Goal: Task Accomplishment & Management: Use online tool/utility

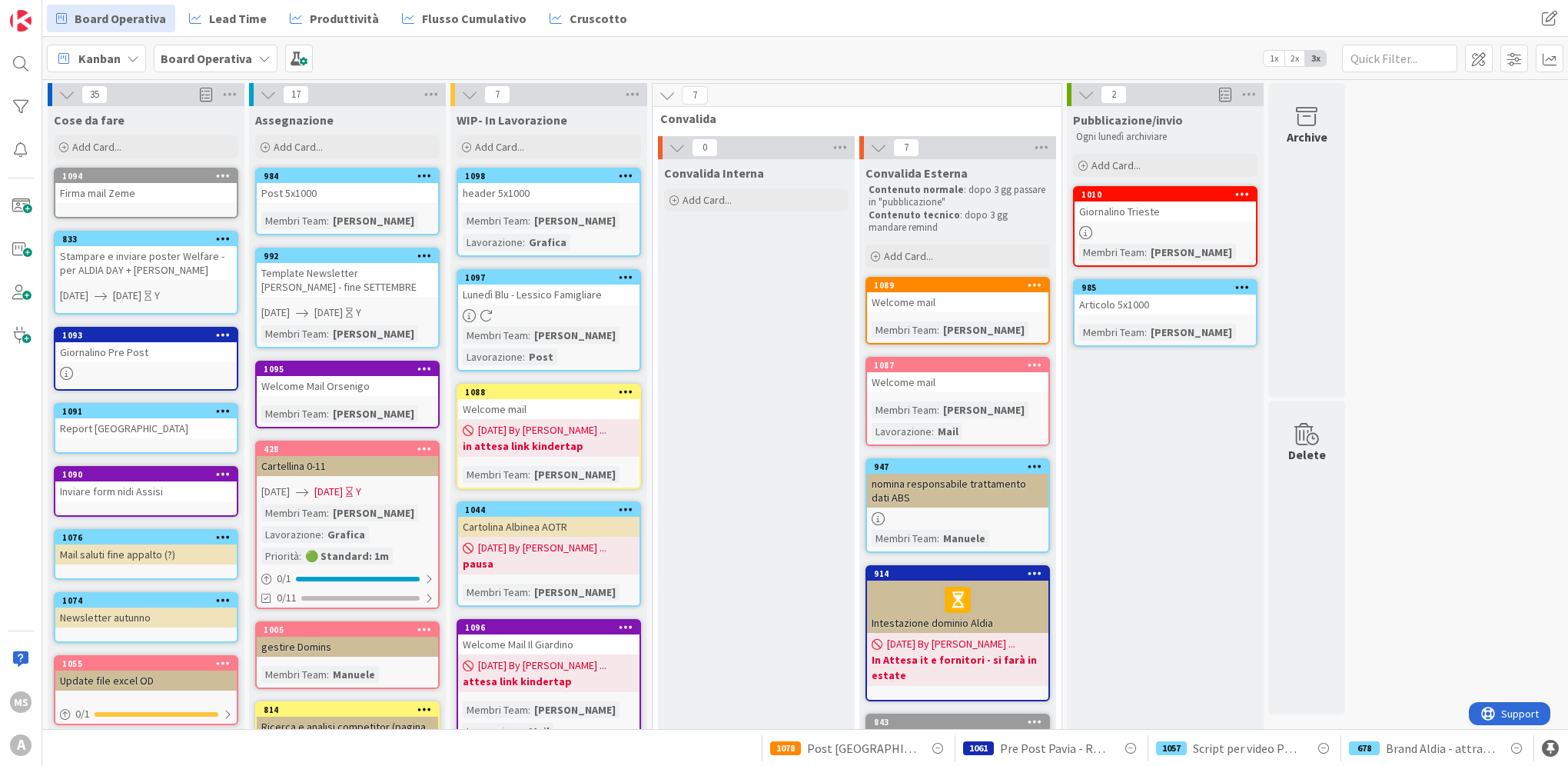
click at [472, 317] on icon at bounding box center [469, 316] width 13 height 13
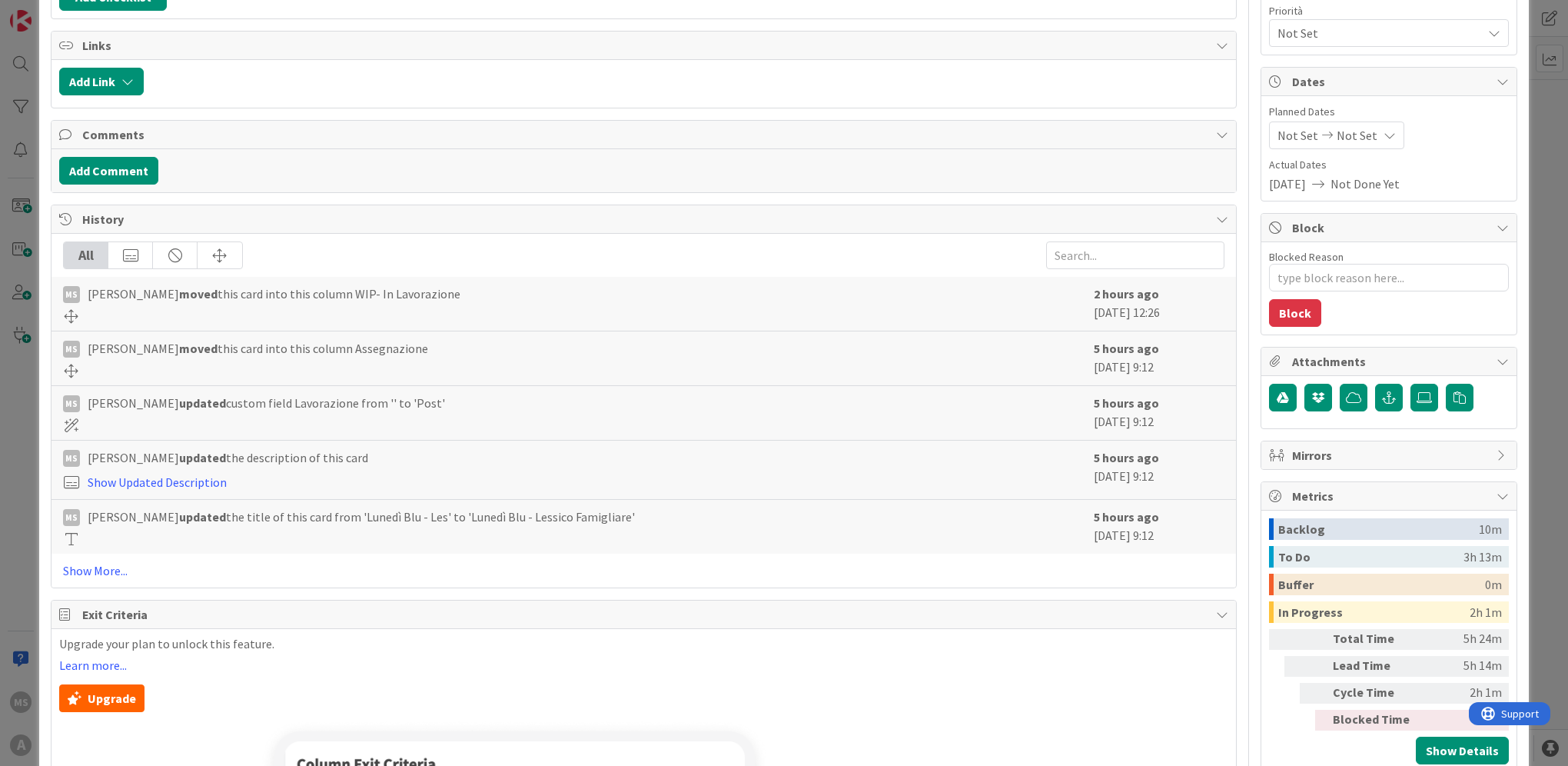
scroll to position [385, 0]
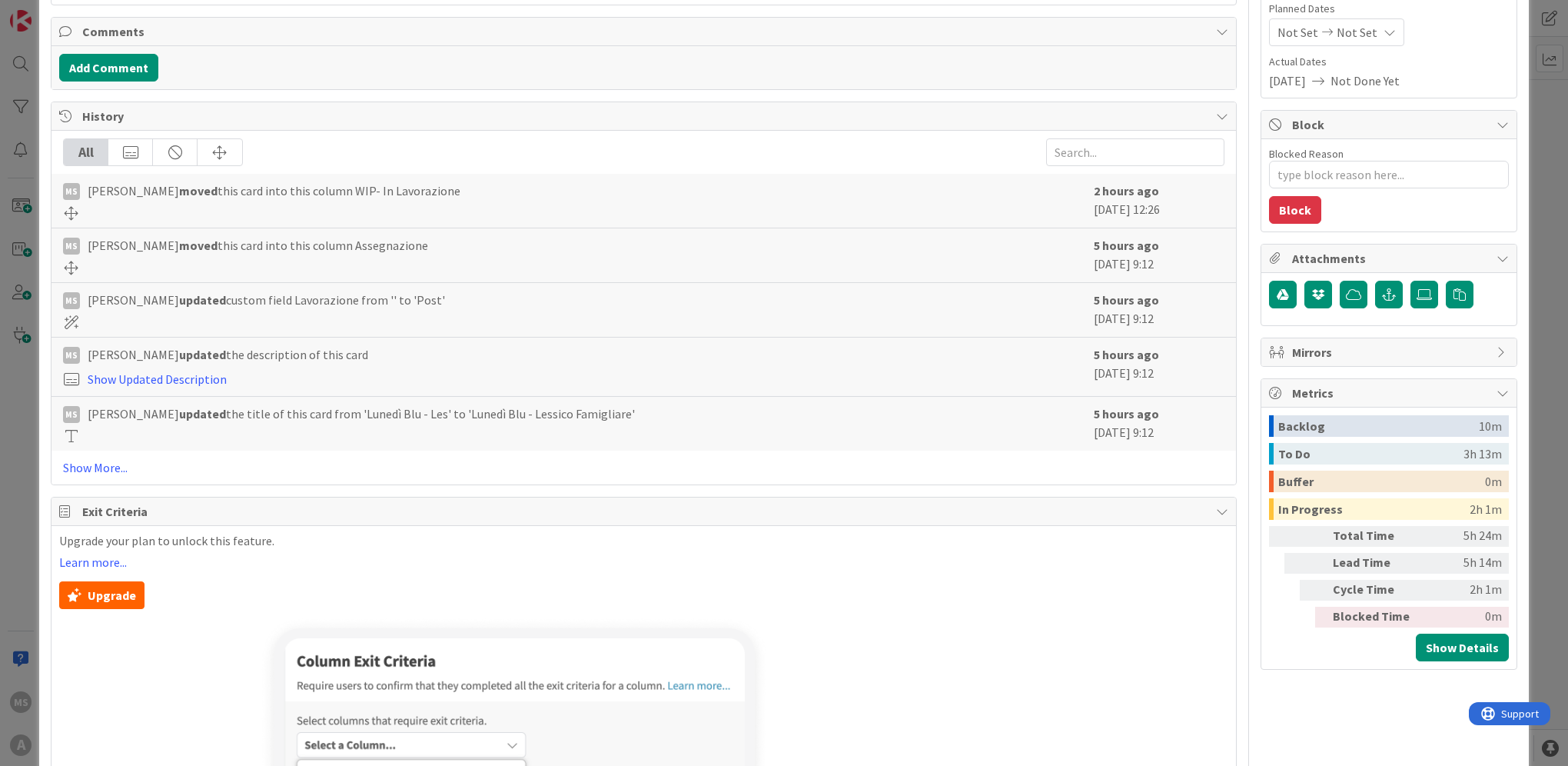
click at [1549, 420] on div "ID 1097 Board Operativa WIP- In Lavorazione Title 31 / 128 Lunedì Blu - Lessico…" at bounding box center [784, 383] width 1568 height 766
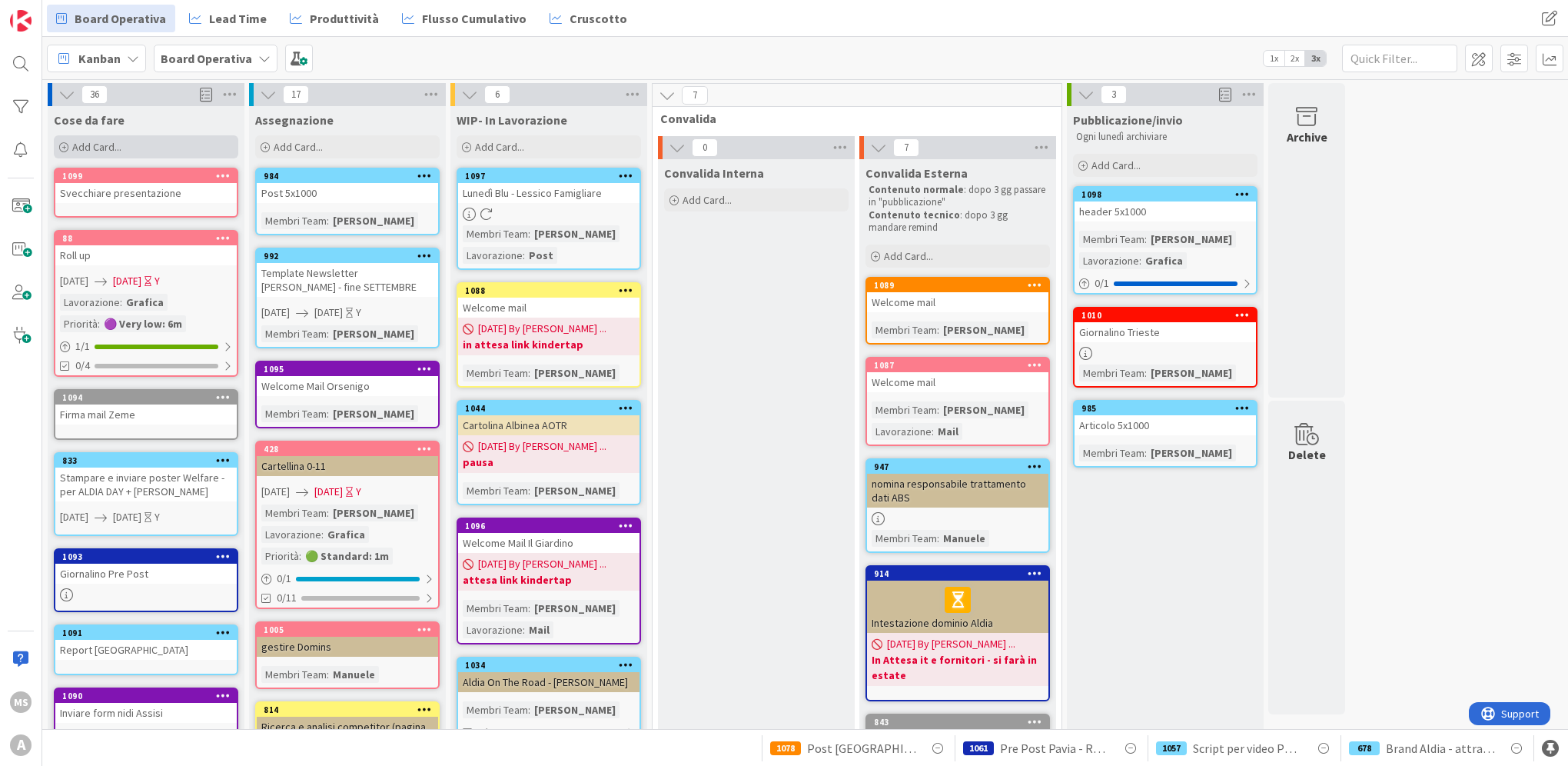
click at [185, 148] on div "Add Card..." at bounding box center [146, 146] width 185 height 23
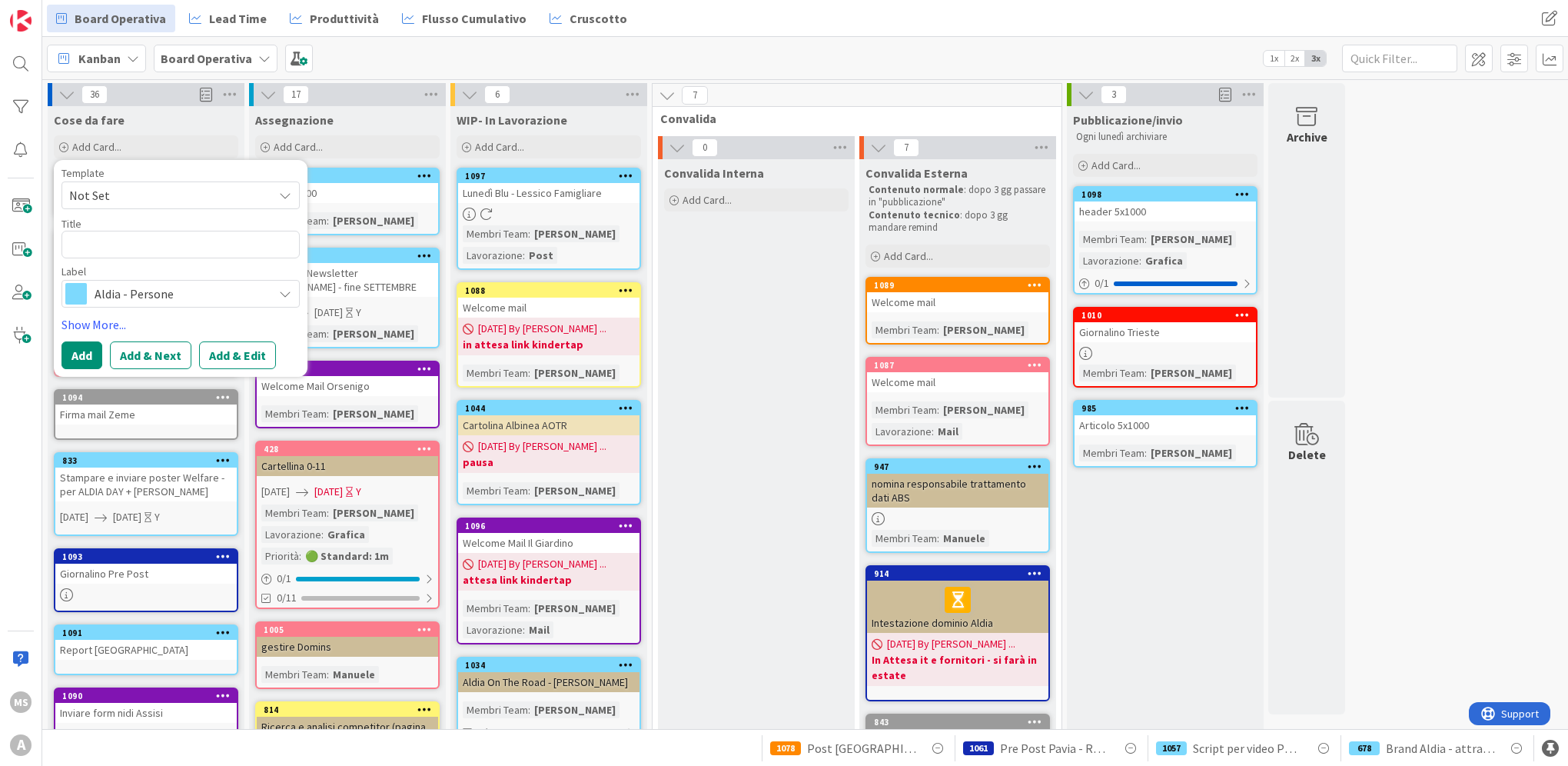
click at [201, 286] on span "Aldia - Persone" at bounding box center [180, 294] width 170 height 22
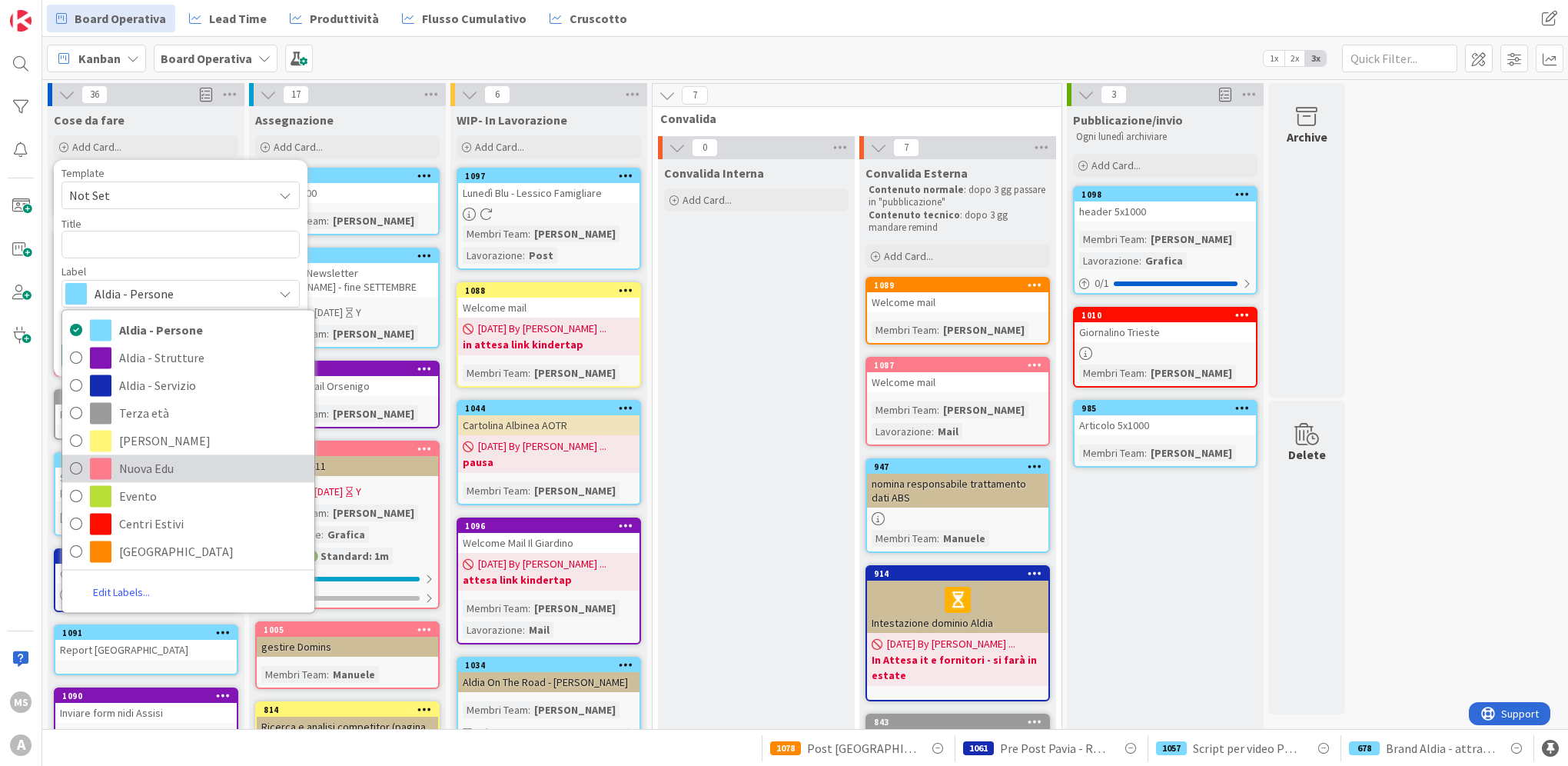
click at [210, 455] on link "Nuova Edu" at bounding box center [188, 468] width 252 height 28
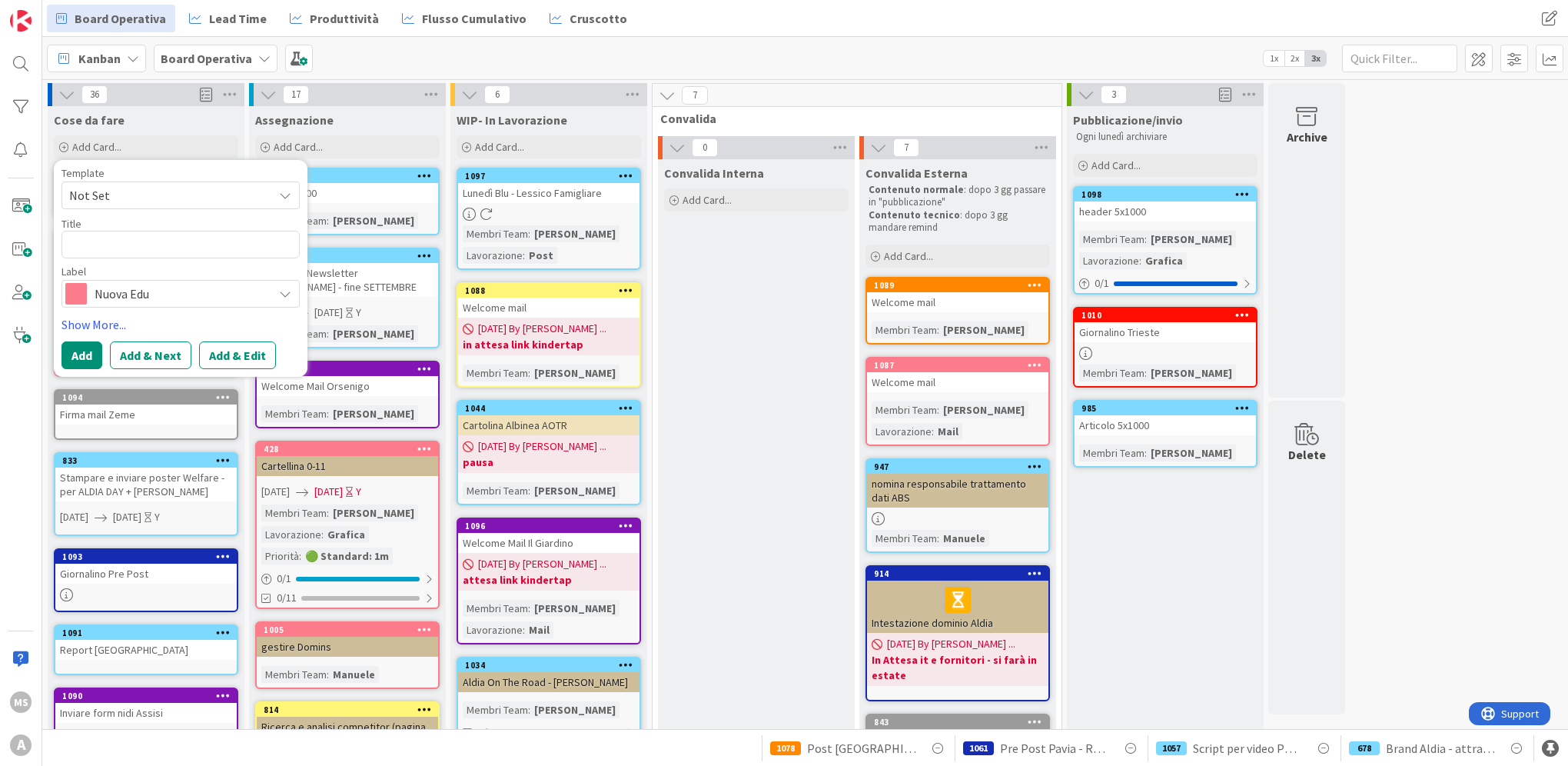
click at [150, 229] on div "Title 0 / 128" at bounding box center [180, 223] width 238 height 13
click at [149, 244] on textarea at bounding box center [180, 244] width 238 height 28
type textarea "x"
type textarea "M"
type textarea "x"
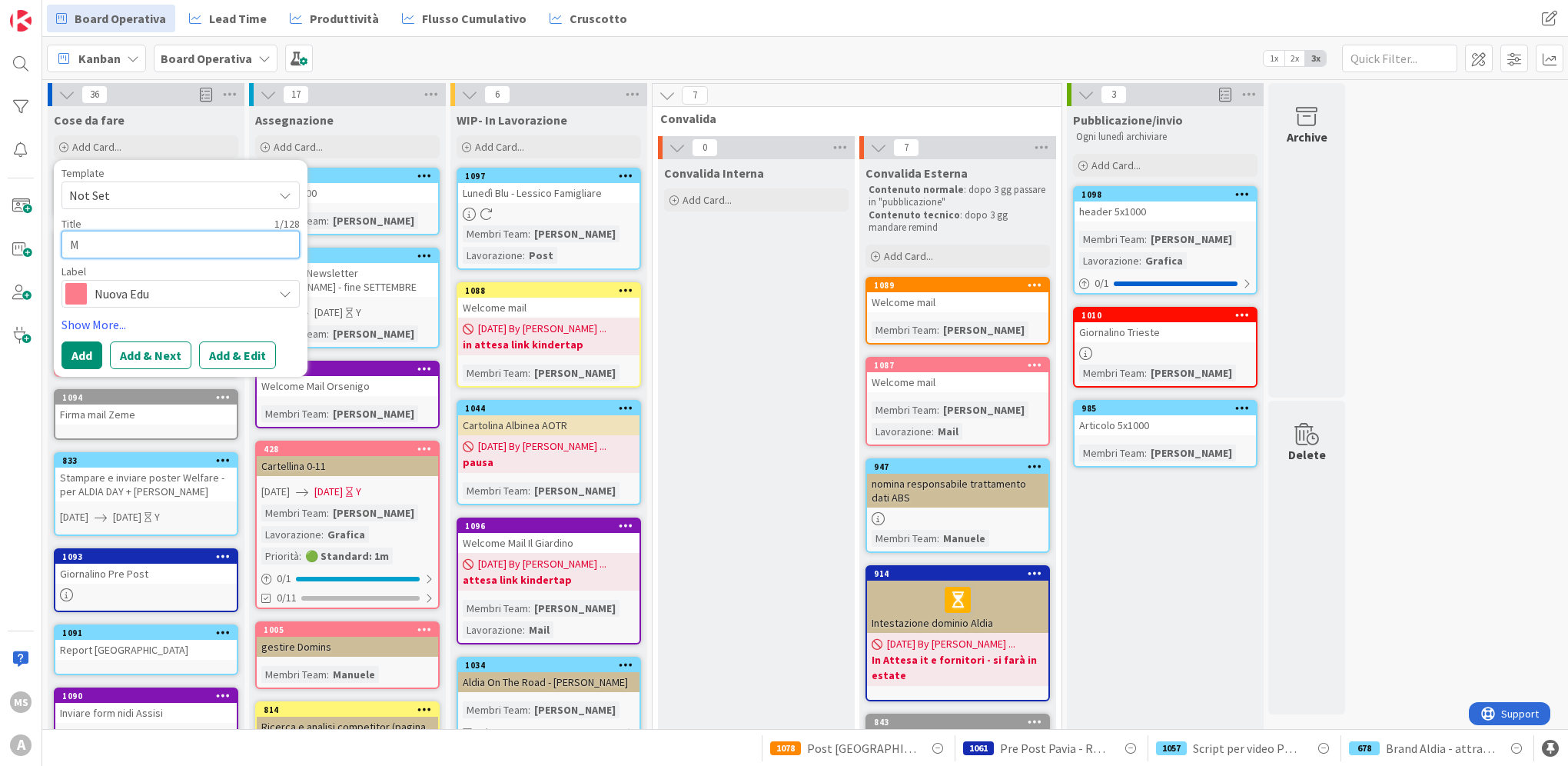
type textarea "Ma"
type textarea "x"
type textarea "Mai"
type textarea "x"
type textarea "Mail"
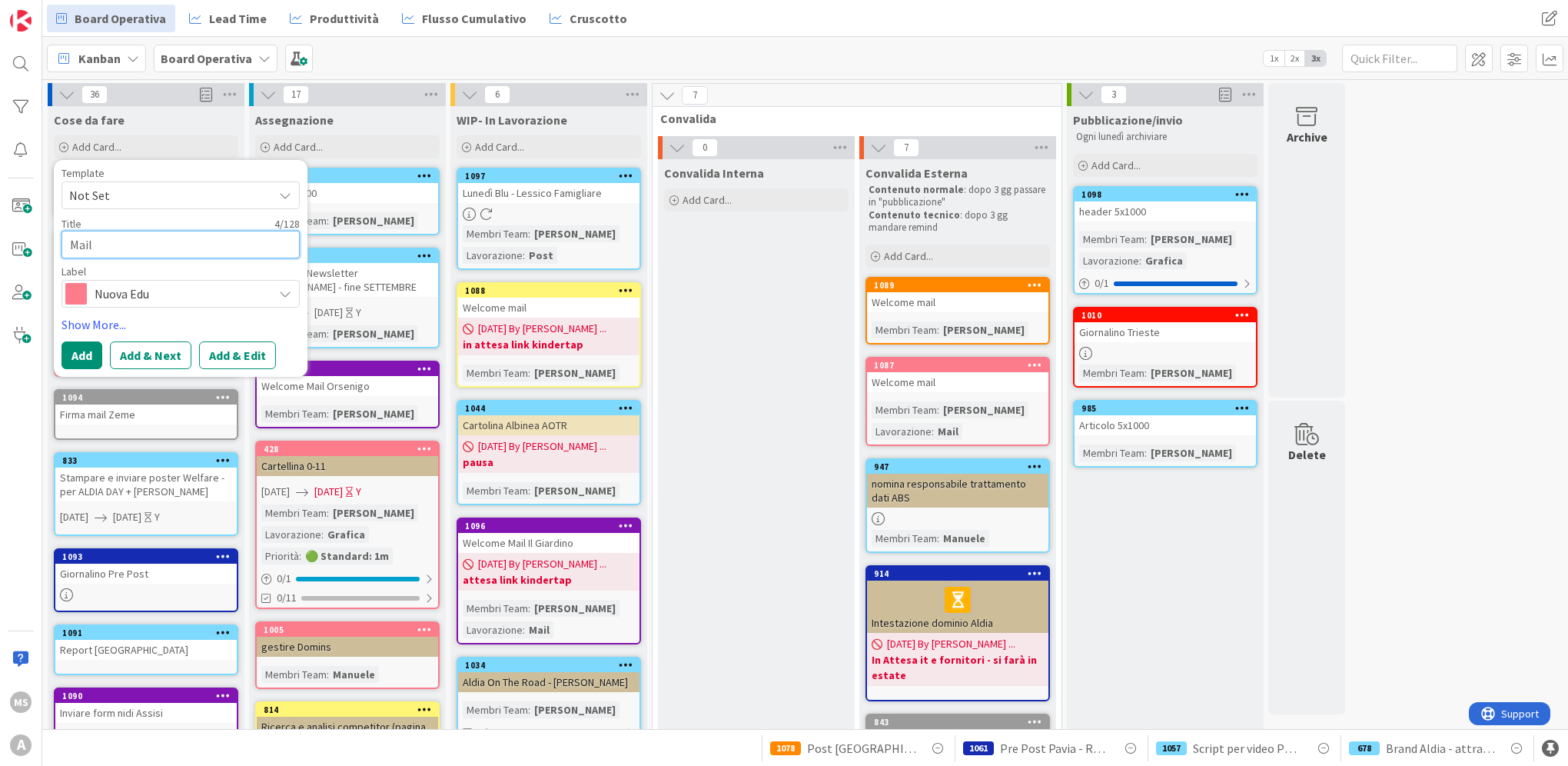
type textarea "x"
type textarea "Mail"
type textarea "x"
type textarea "Mail N"
type textarea "x"
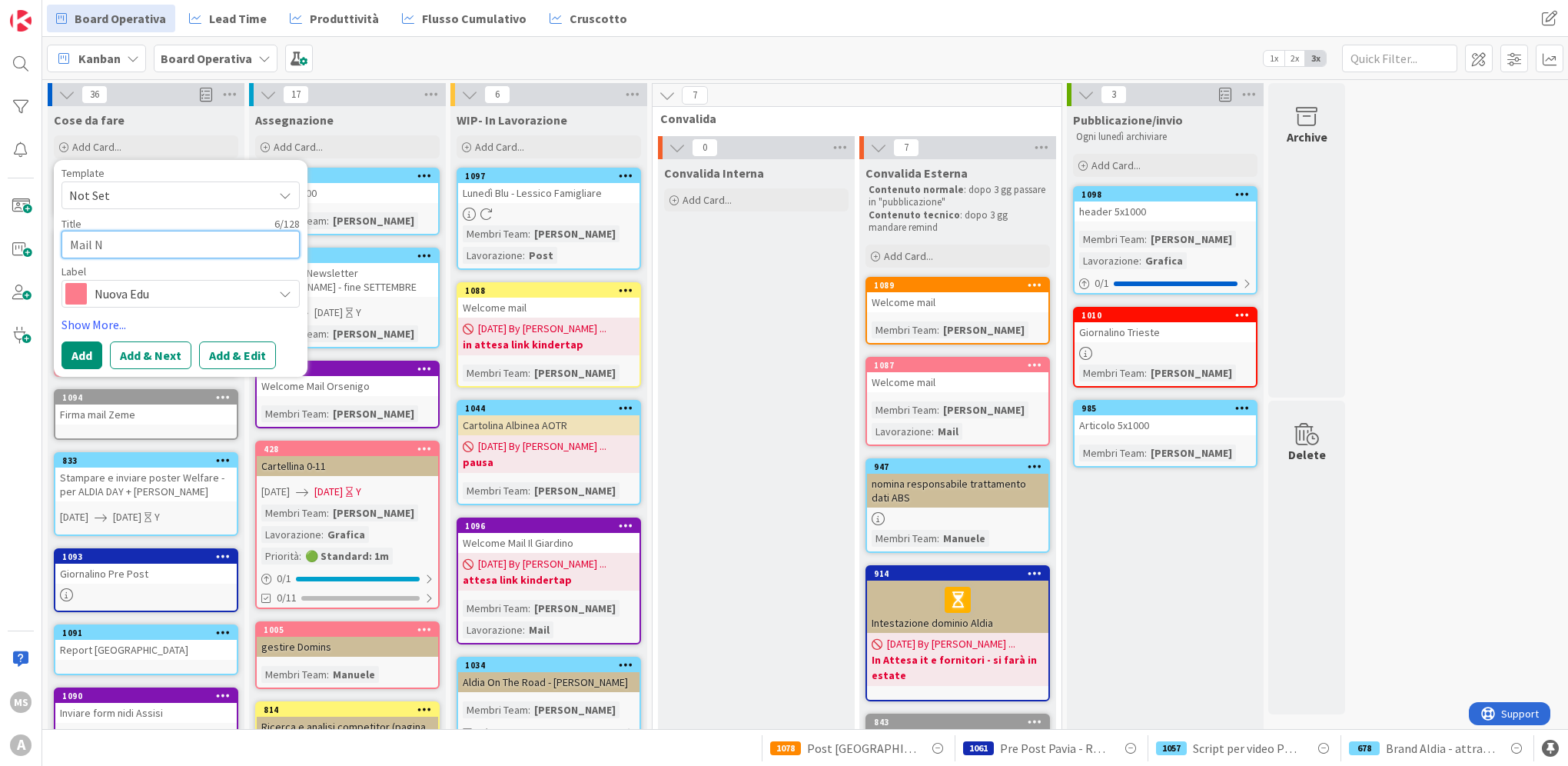
type textarea "Mail Nu"
type textarea "x"
type textarea "Mail Nuo"
type textarea "x"
type textarea "Mail Nuova"
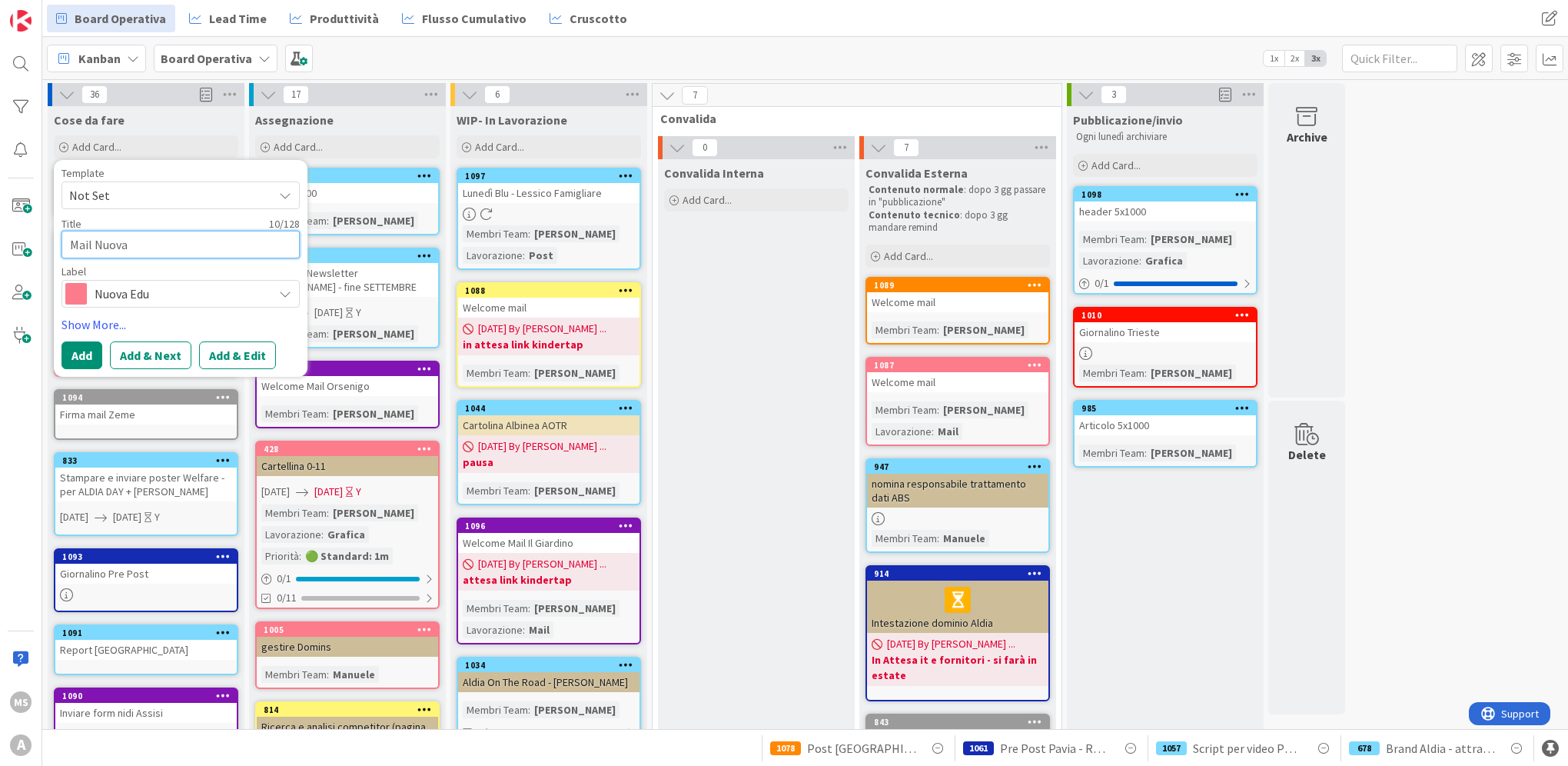
type textarea "x"
type textarea "Mail Nuova"
type textarea "x"
type textarea "Mail Nuova E"
type textarea "x"
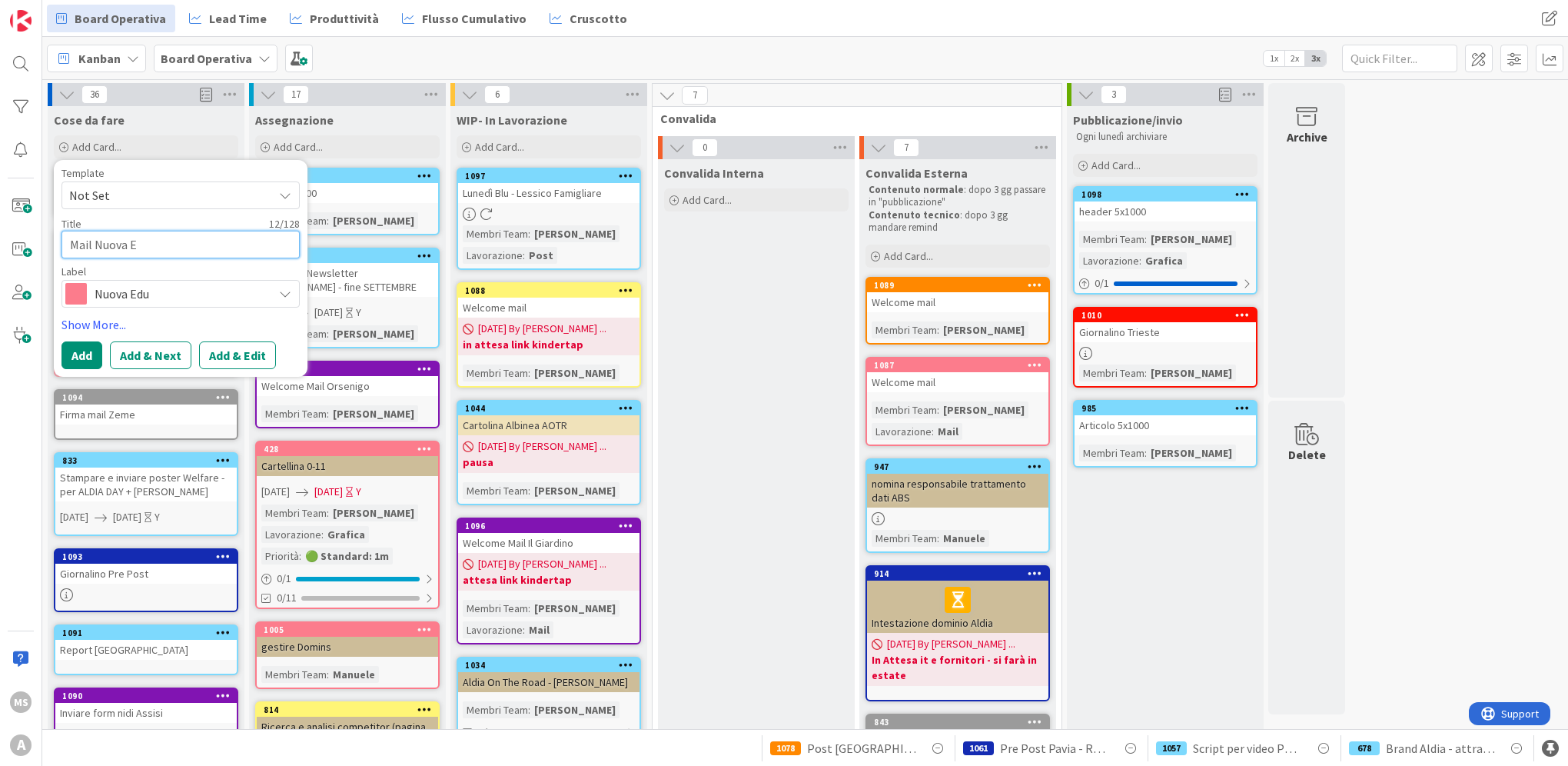
type textarea "Mail Nuova Ed"
type textarea "x"
type textarea "Mail Nuova Edu"
type textarea "x"
type textarea "Mail Nuova Educ"
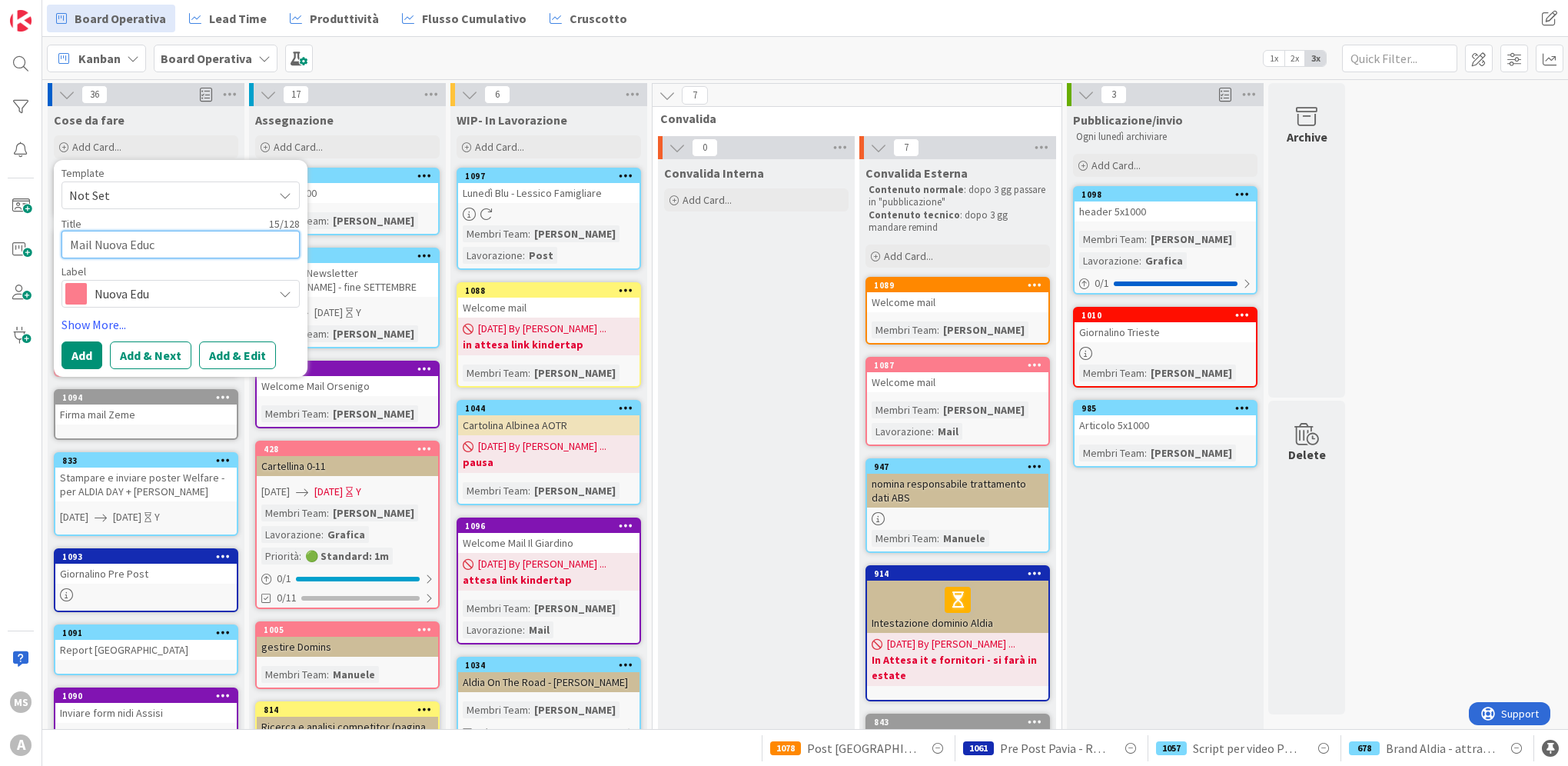
type textarea "x"
type textarea "Mail Nuova Educa"
type textarea "x"
type textarea "Mail Nuova Educazi"
type textarea "x"
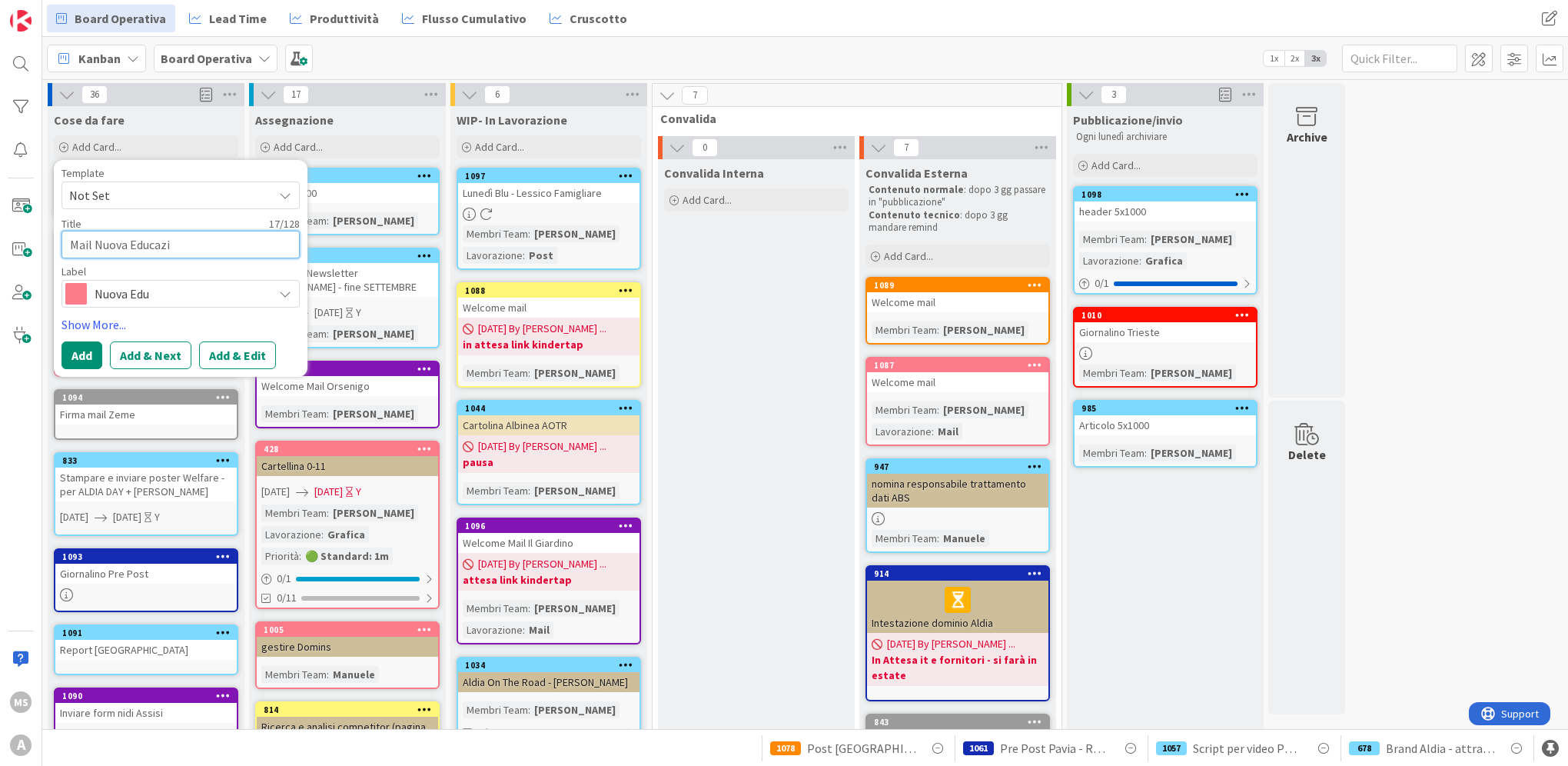
type textarea "Mail Nuova Educazio"
type textarea "x"
type textarea "Mail Nuova Educazioo"
type textarea "x"
type textarea "Mail Nuova Educazio"
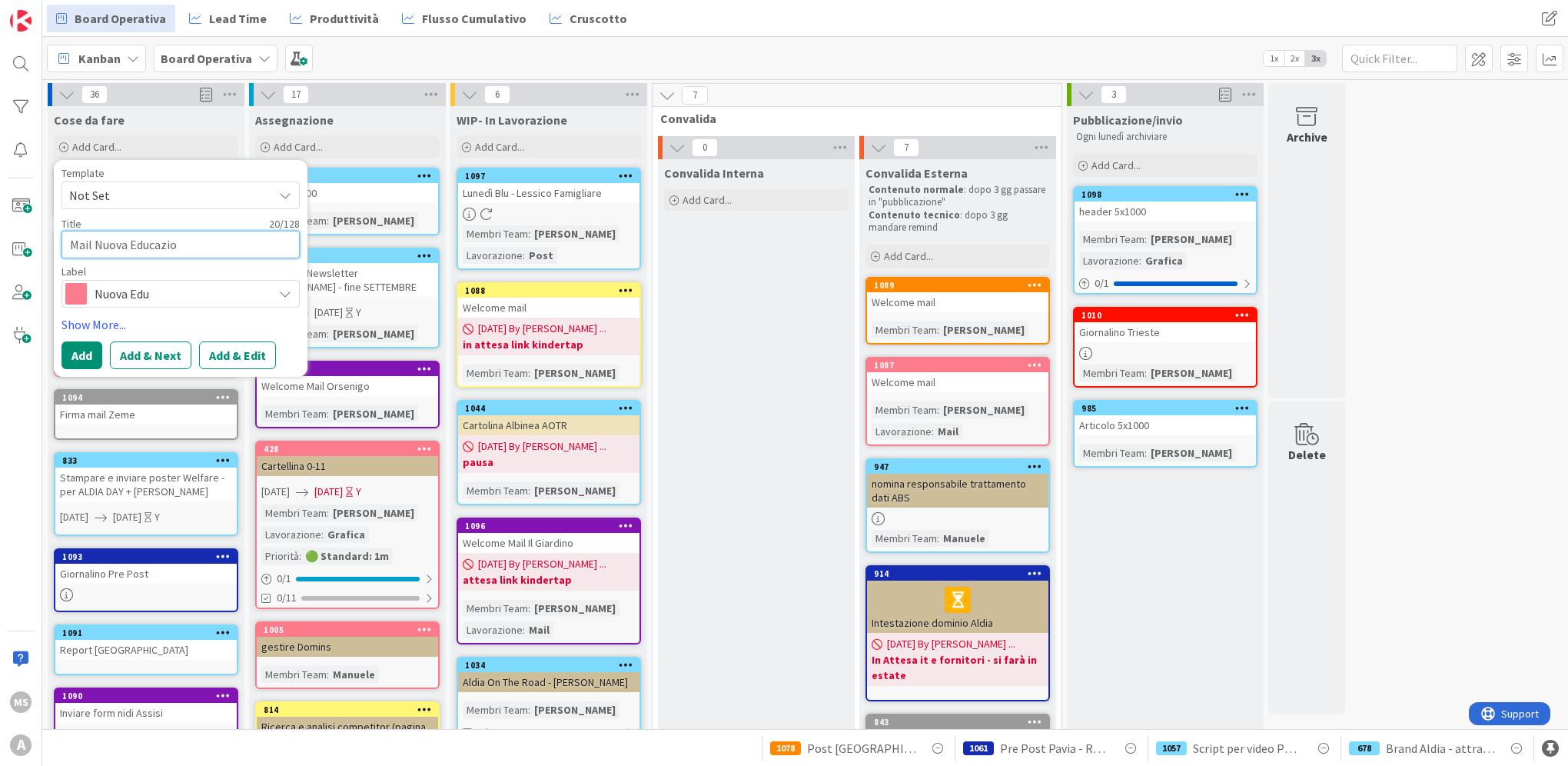
type textarea "x"
type textarea "Mail Nuova Educazi"
type textarea "x"
type textarea "Mail Nuova Educazio"
type textarea "x"
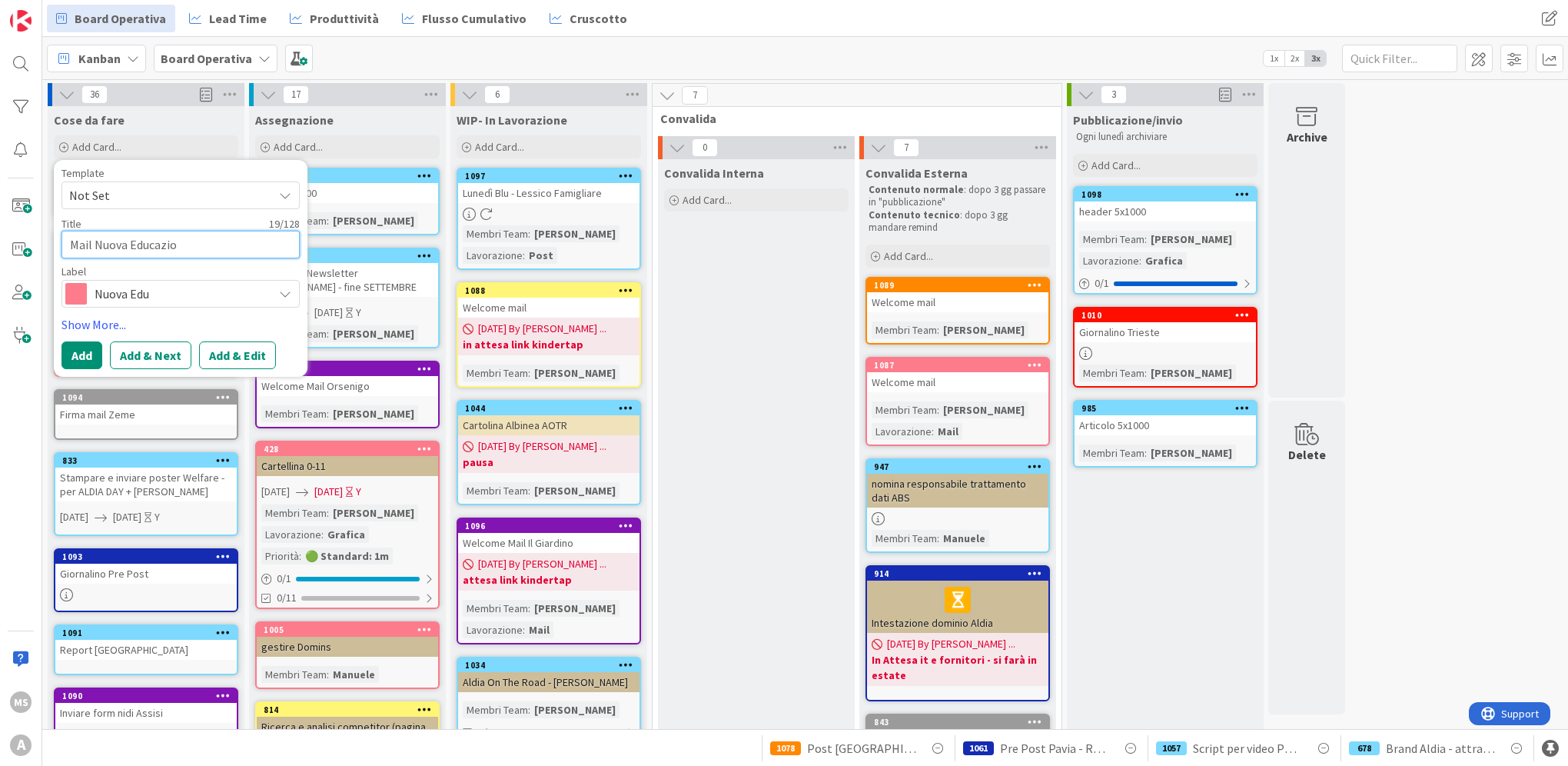
type textarea "Mail Nuova Educazion"
type textarea "x"
type textarea "Mail Nuova Educazione"
type textarea "x"
type textarea "Mail Nuova Educazione"
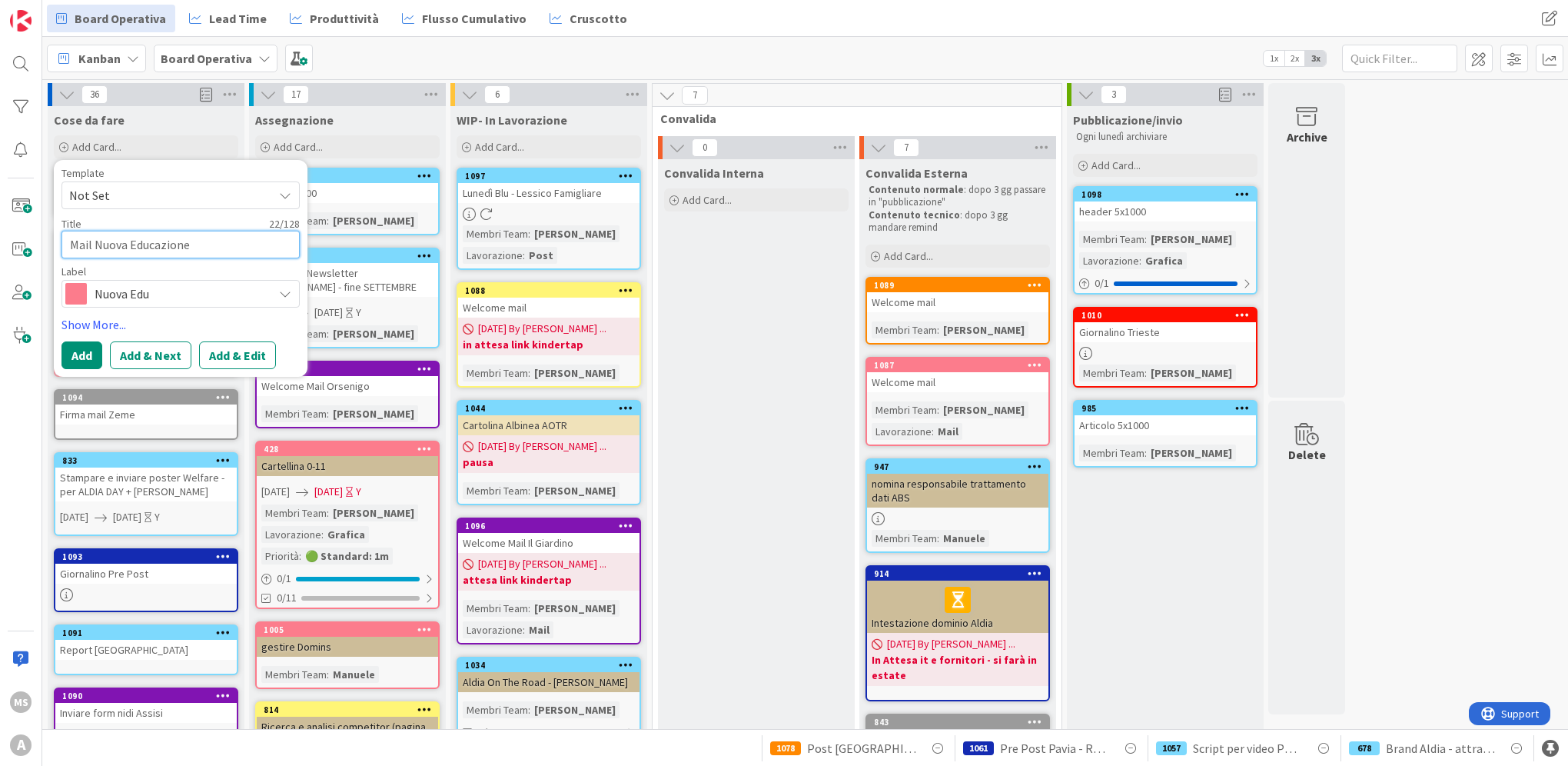
type textarea "x"
type textarea "Mail Nuova Educazione"
type textarea "x"
type textarea "Mail Nuova Educazion"
type textarea "x"
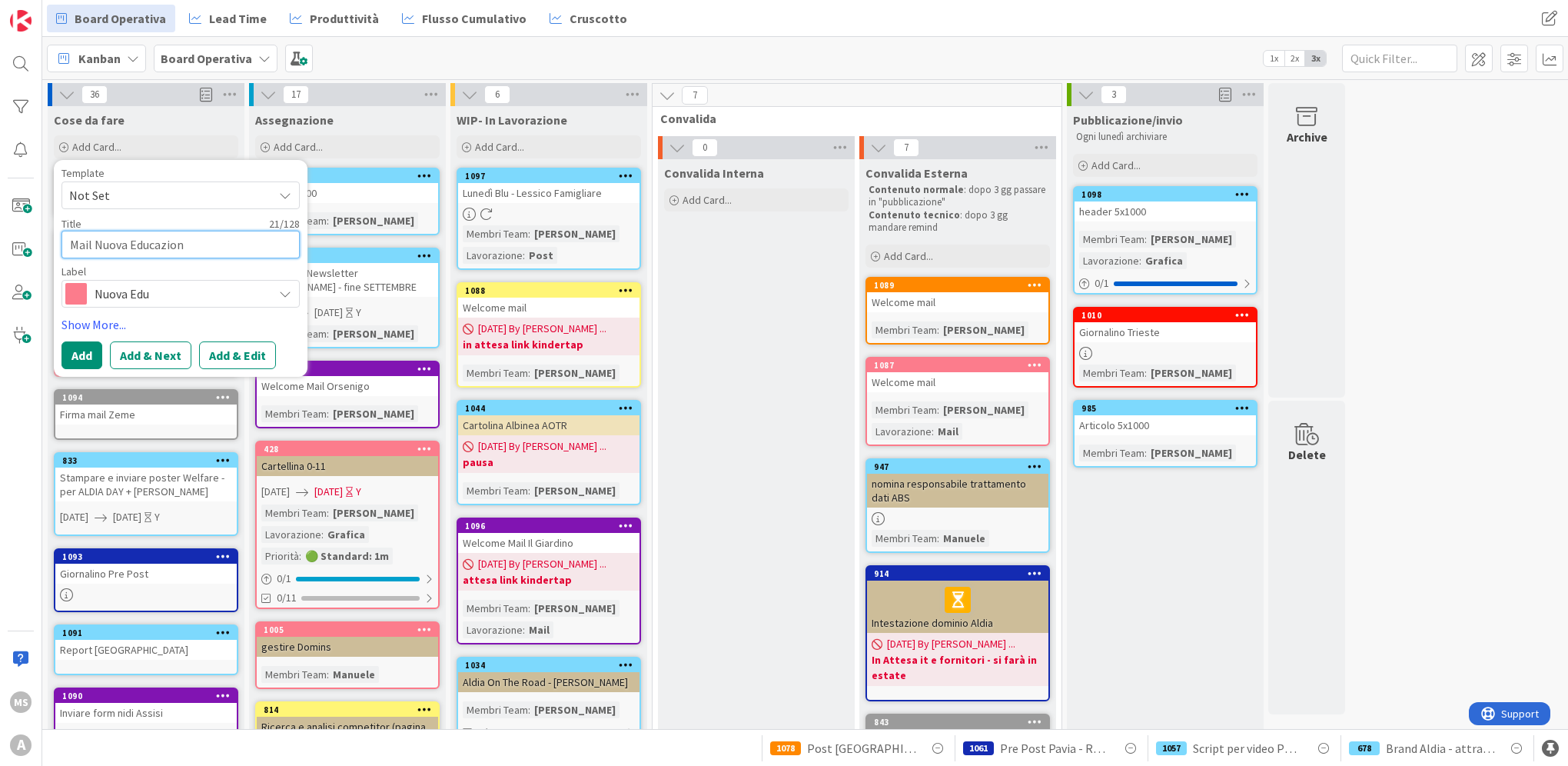
type textarea "Mail Nuova Educazio"
type textarea "x"
type textarea "Mail Nuova Educazi"
type textarea "x"
type textarea "Mail Nuova Educaz"
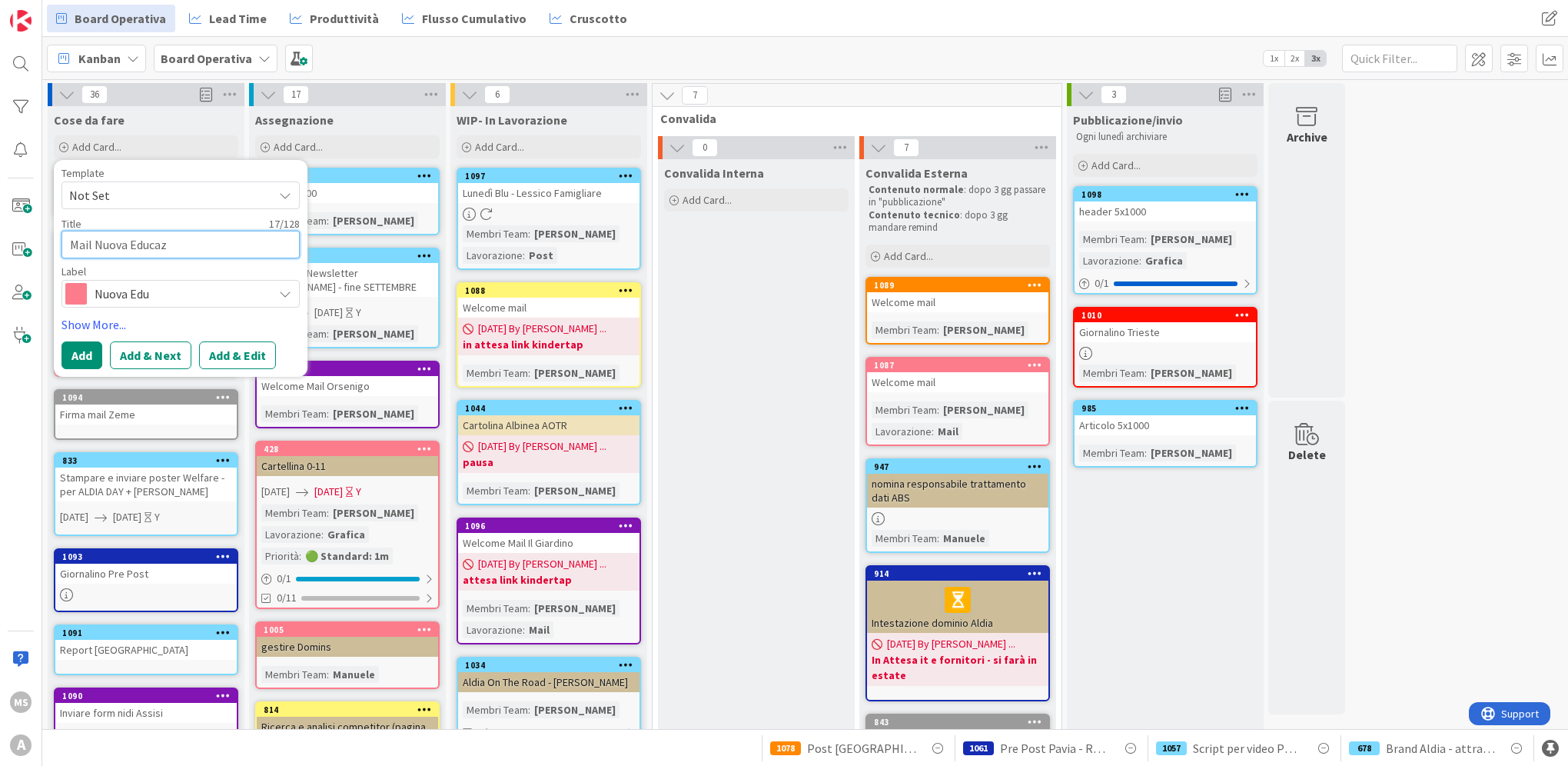
type textarea "x"
type textarea "Mail Nuova Educa"
type textarea "x"
type textarea "Mail Nuova Educ"
type textarea "x"
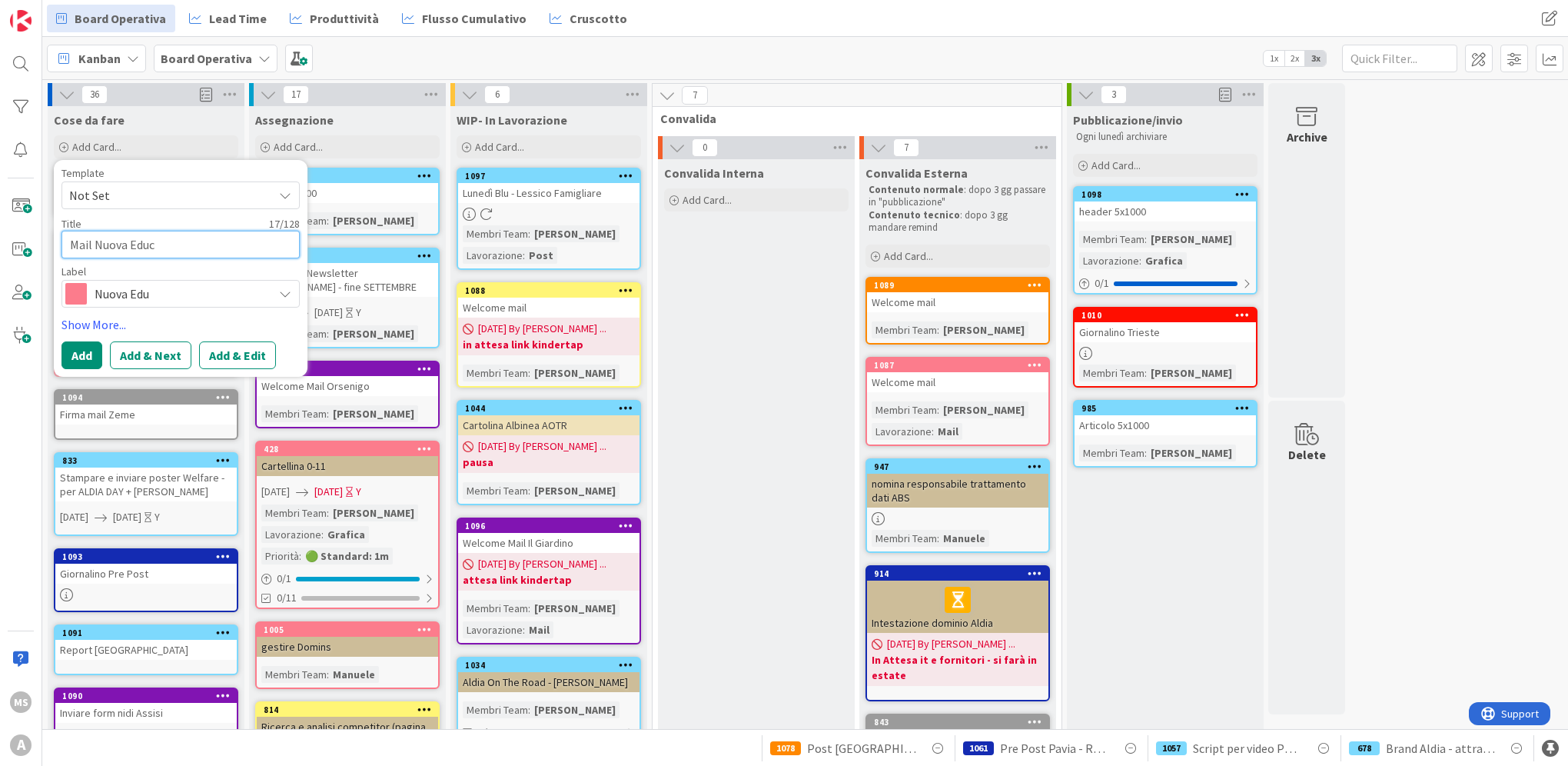
type textarea "Mail Nuova Edu"
type textarea "x"
type textarea "Mail Nuova Ed"
type textarea "x"
type textarea "Mail Nuova E"
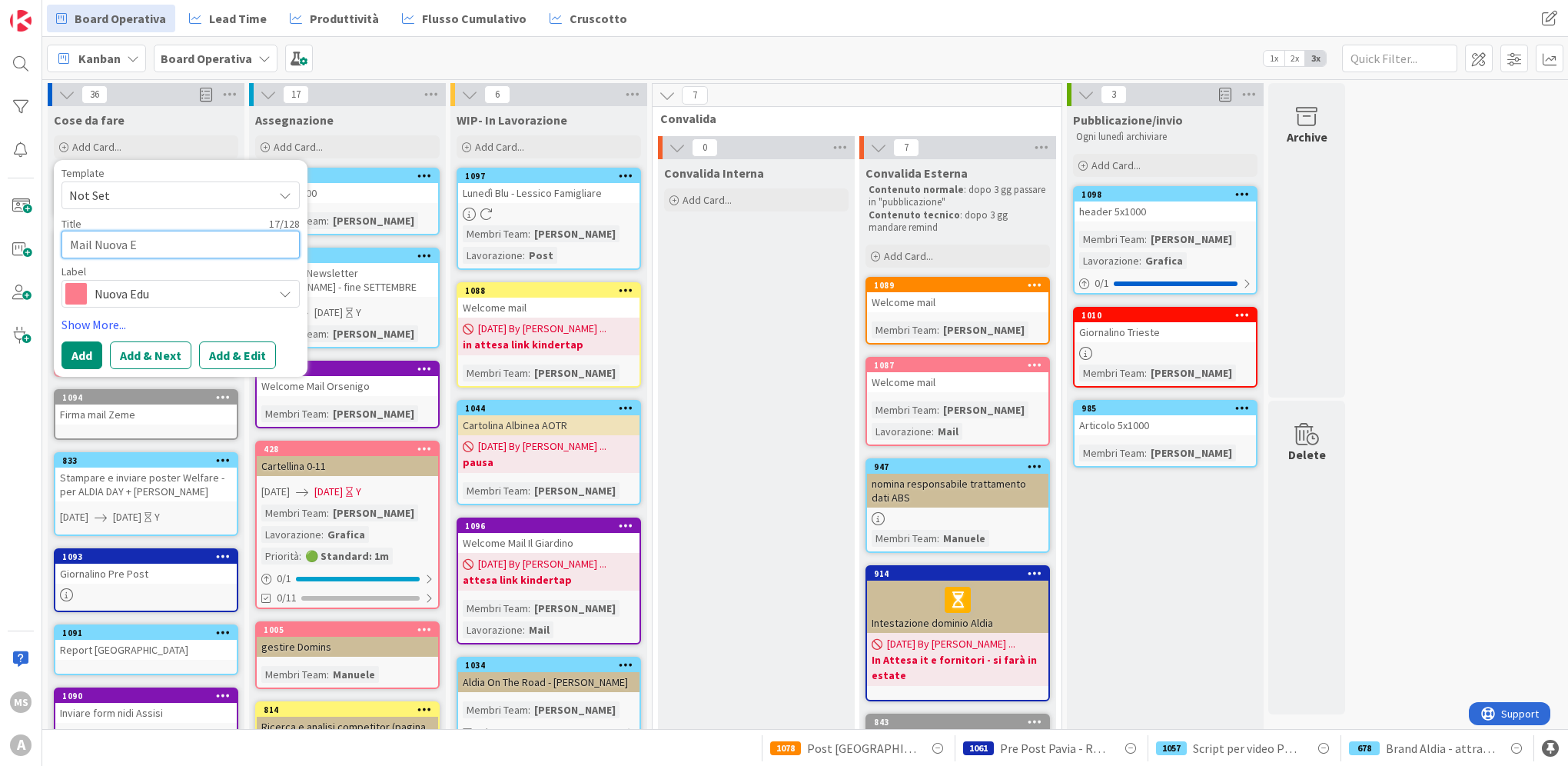
type textarea "x"
type textarea "Mail Nuova"
type textarea "x"
type textarea "Mail Nuova"
type textarea "x"
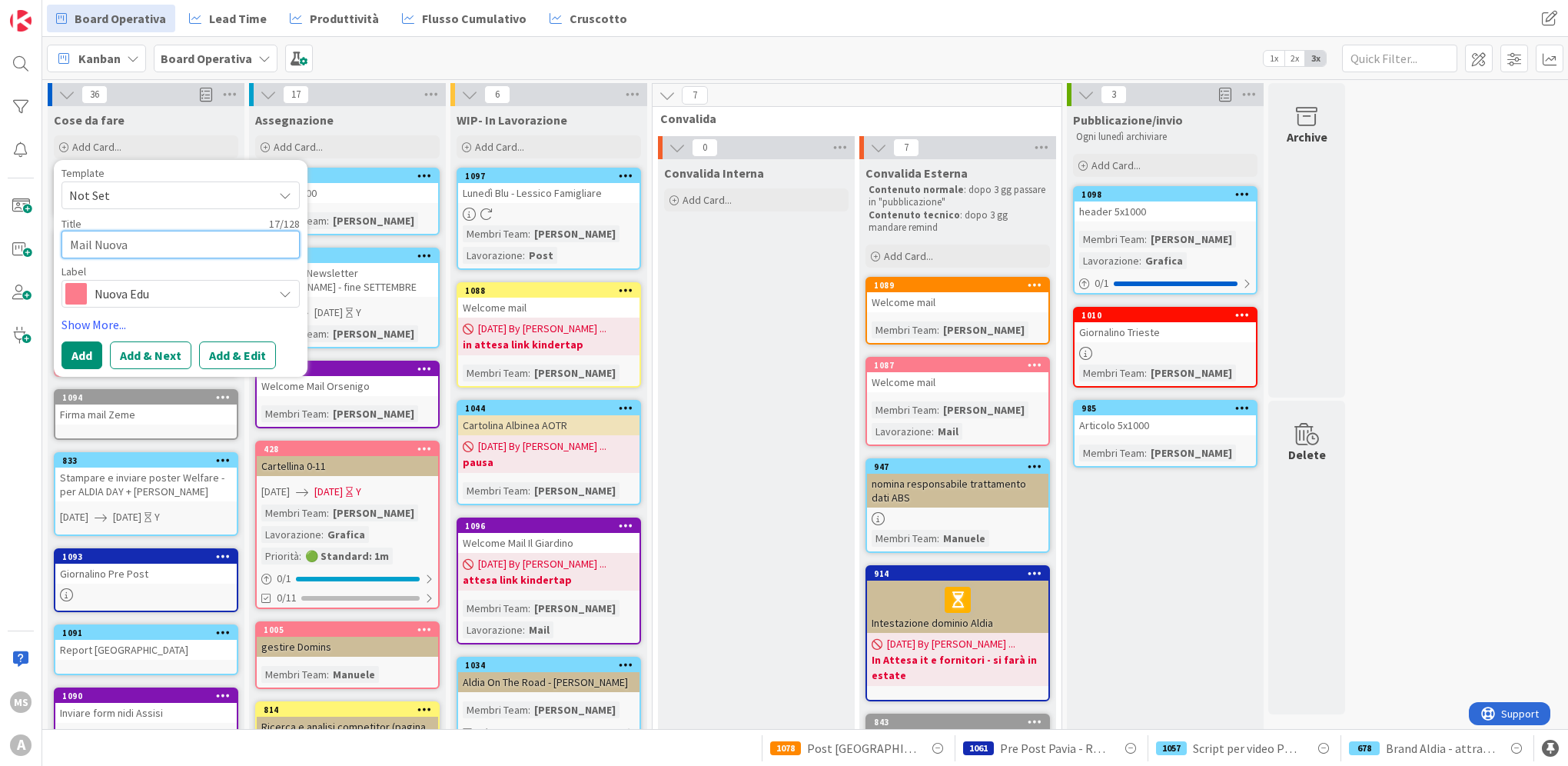
type textarea "Mail Nuov"
type textarea "x"
type textarea "Mail Nuo"
type textarea "x"
type textarea "Mail N"
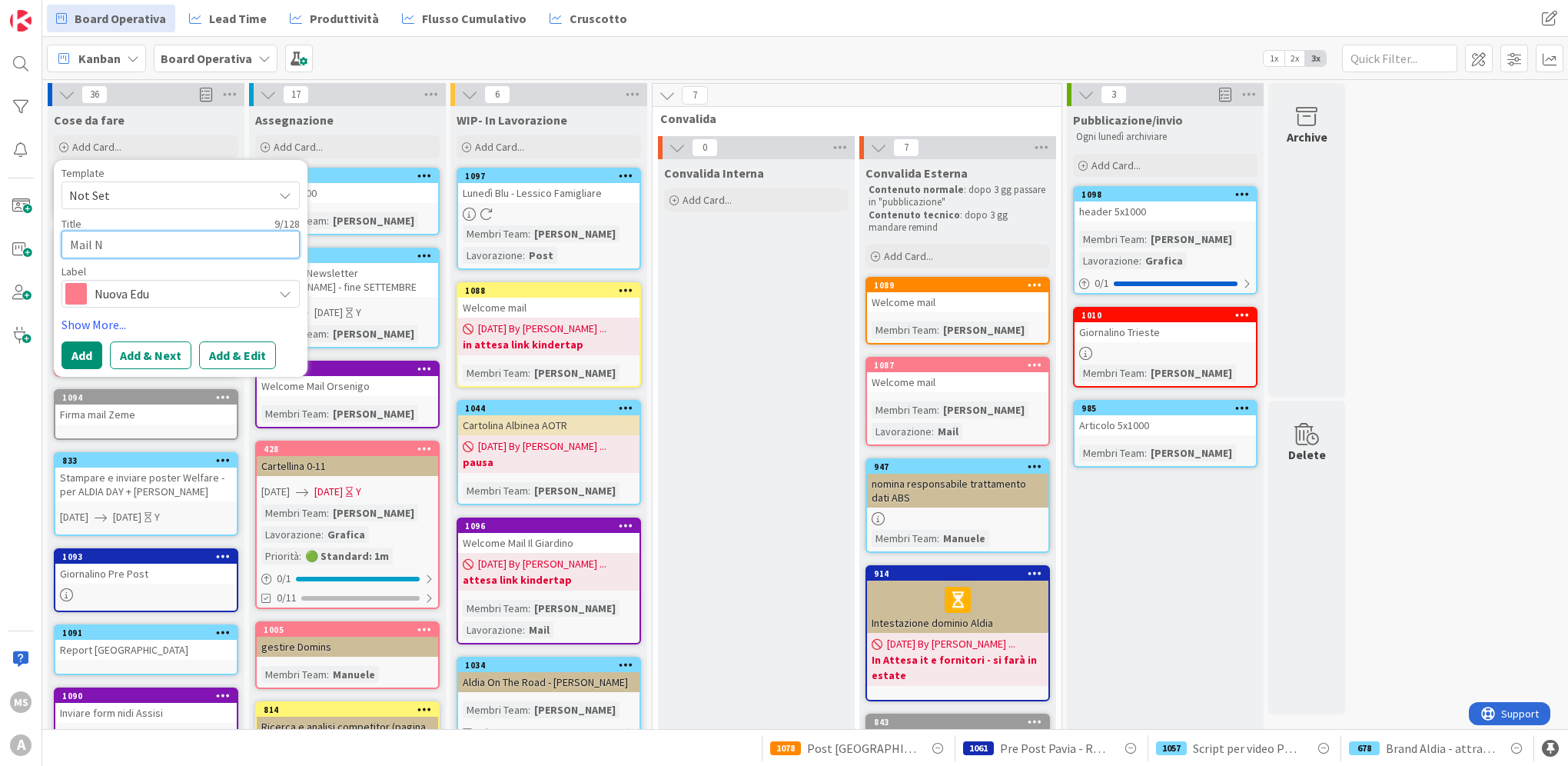
type textarea "x"
type textarea "Mail"
type textarea "x"
type textarea "Mail Co"
type textarea "x"
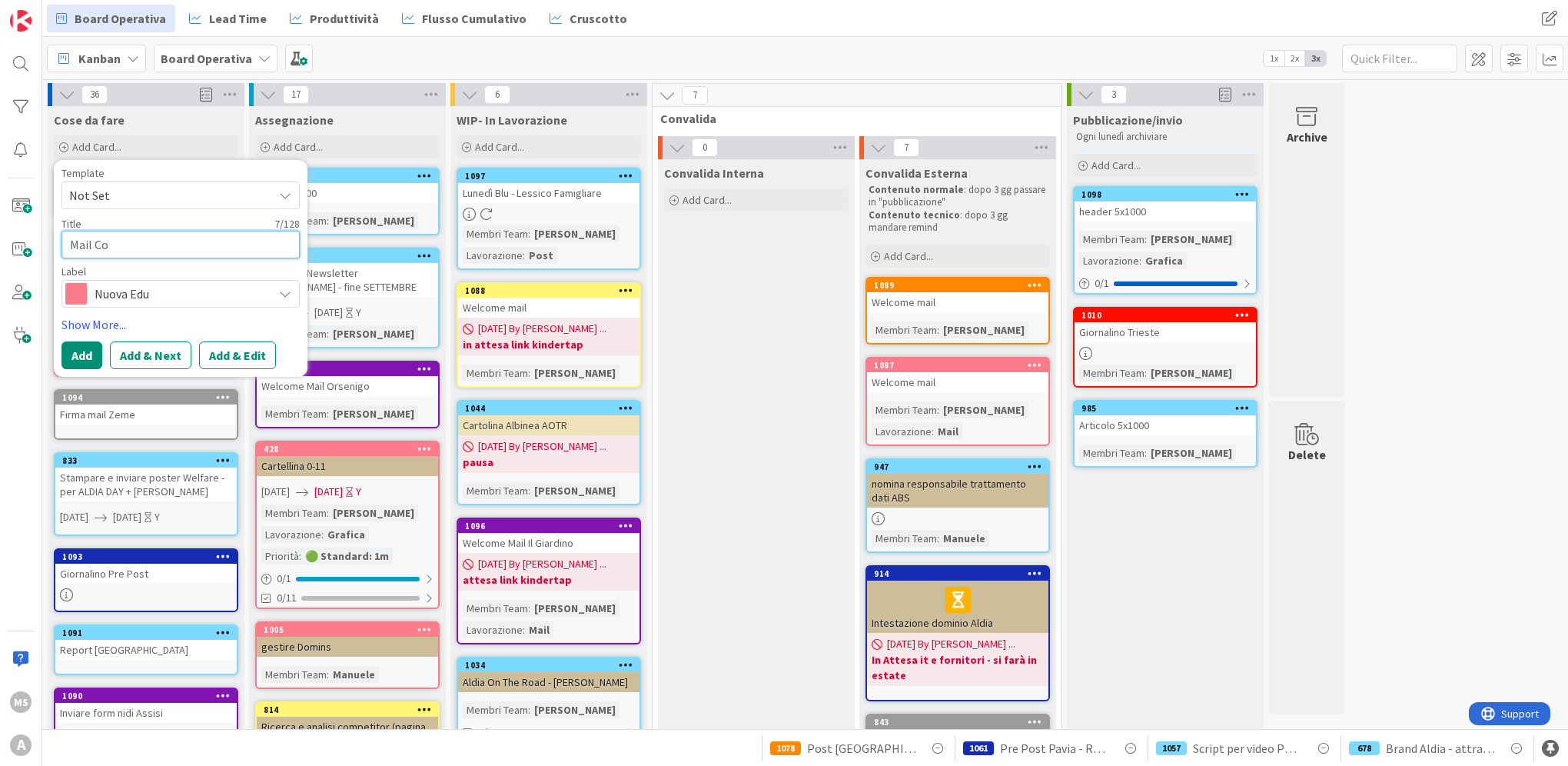
type textarea "Mail Col"
type textarea "x"
type textarea "Mail Cola"
type textarea "x"
type textarea "Mail Colaz"
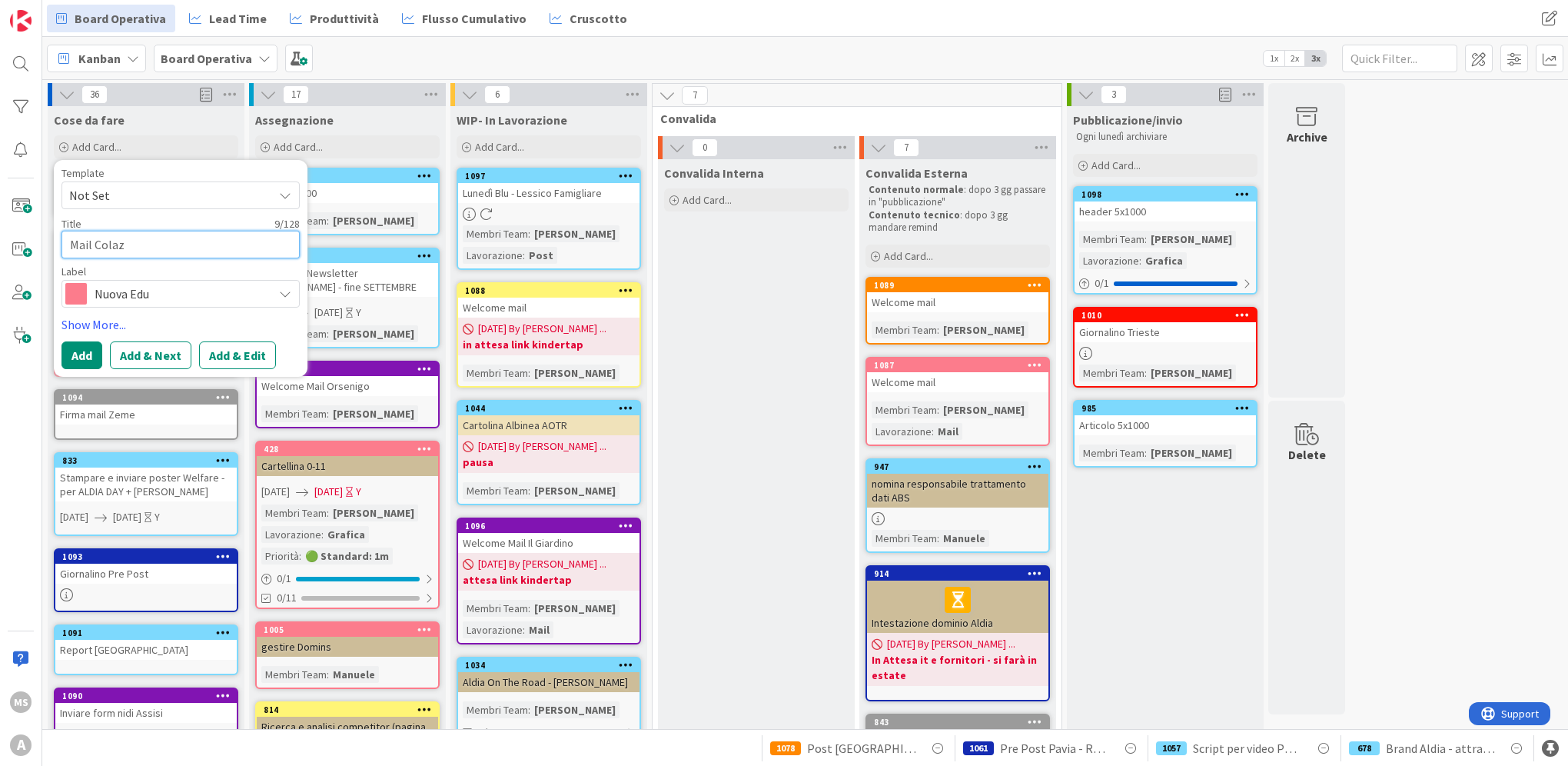
type textarea "x"
type textarea "Mail Colazi"
type textarea "x"
type textarea "Mail Colazio"
type textarea "x"
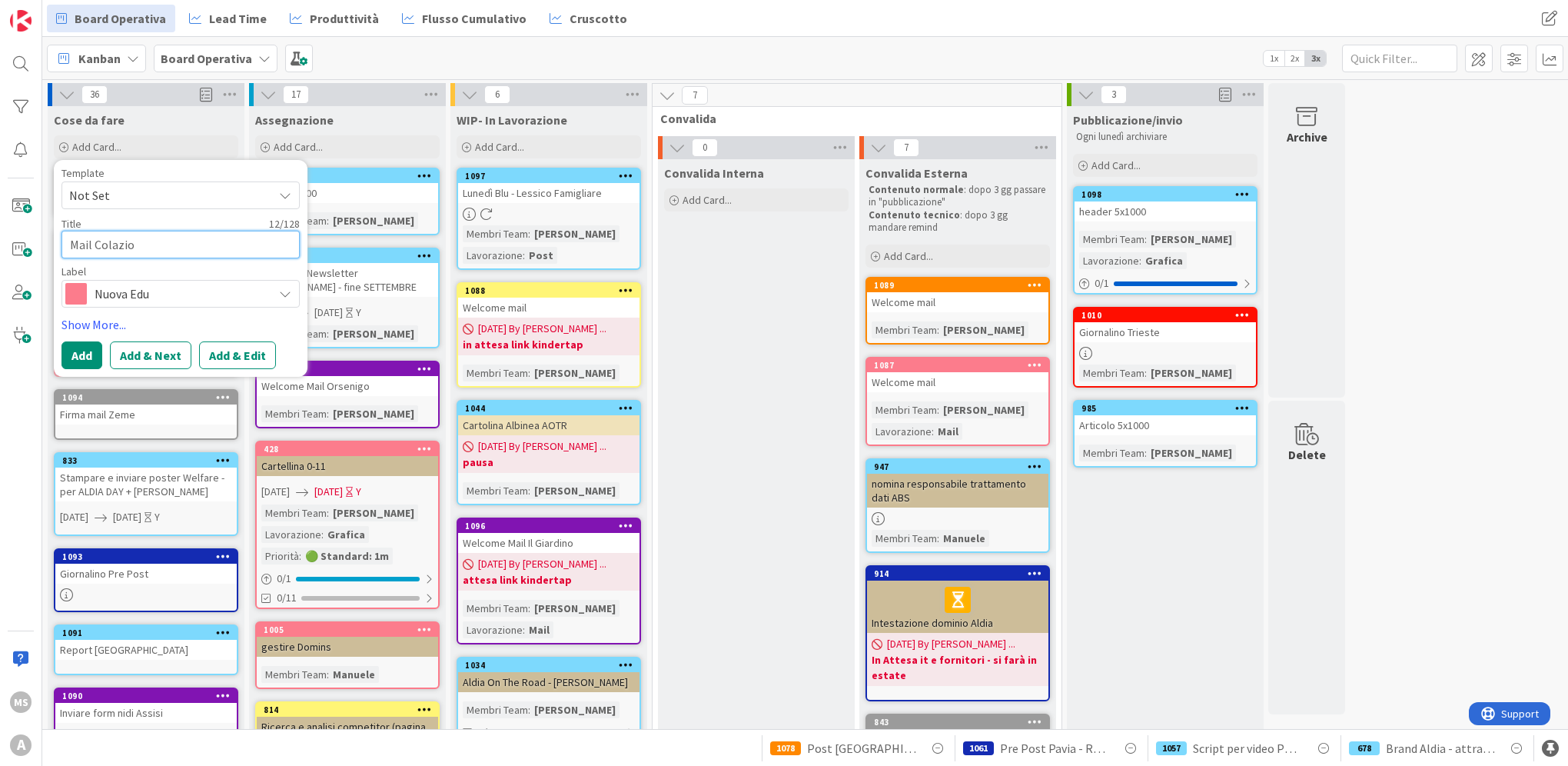
type textarea "Mail Colazion"
type textarea "x"
type textarea "Mail Colazioni"
type textarea "x"
type textarea "Mail Colazioni"
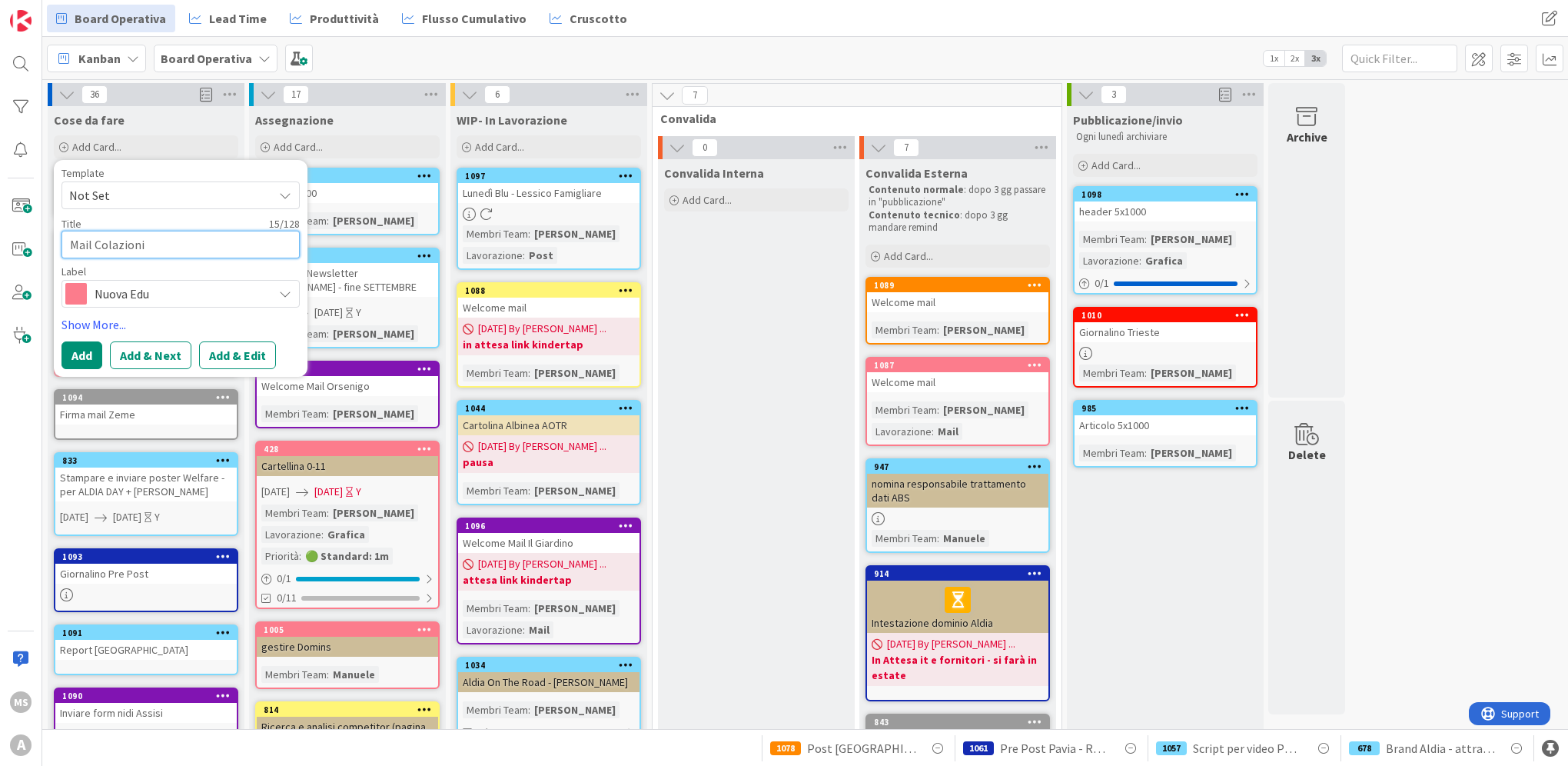
type textarea "x"
type textarea "Mail Colazioni P"
type textarea "x"
type textarea "Mail Colazioni Pe"
type textarea "x"
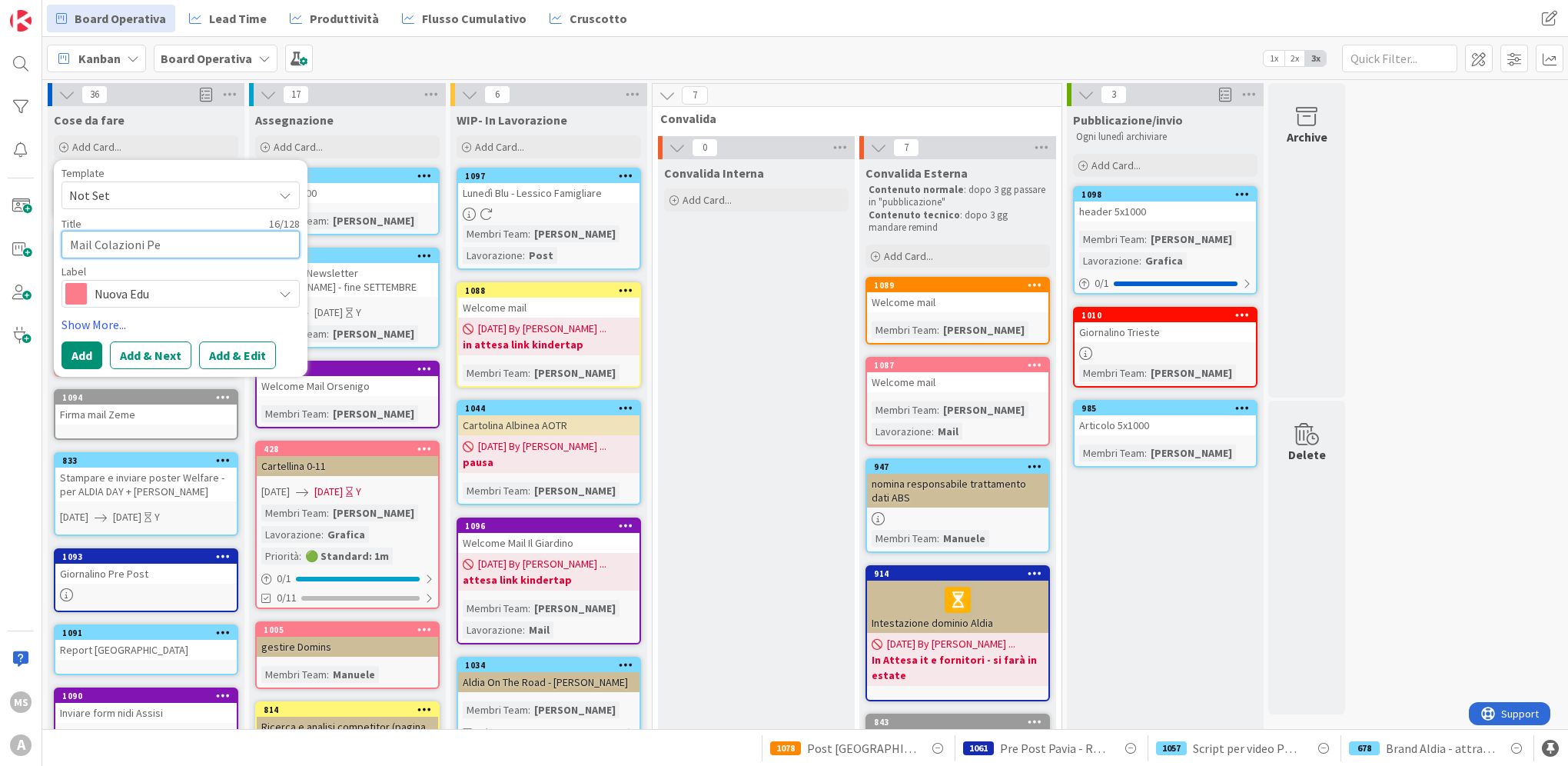
type textarea "Mail Colazioni Ped"
type textarea "x"
type textarea "Mail Colazioni Peda"
type textarea "x"
type textarea "Mail Colazioni Pedag"
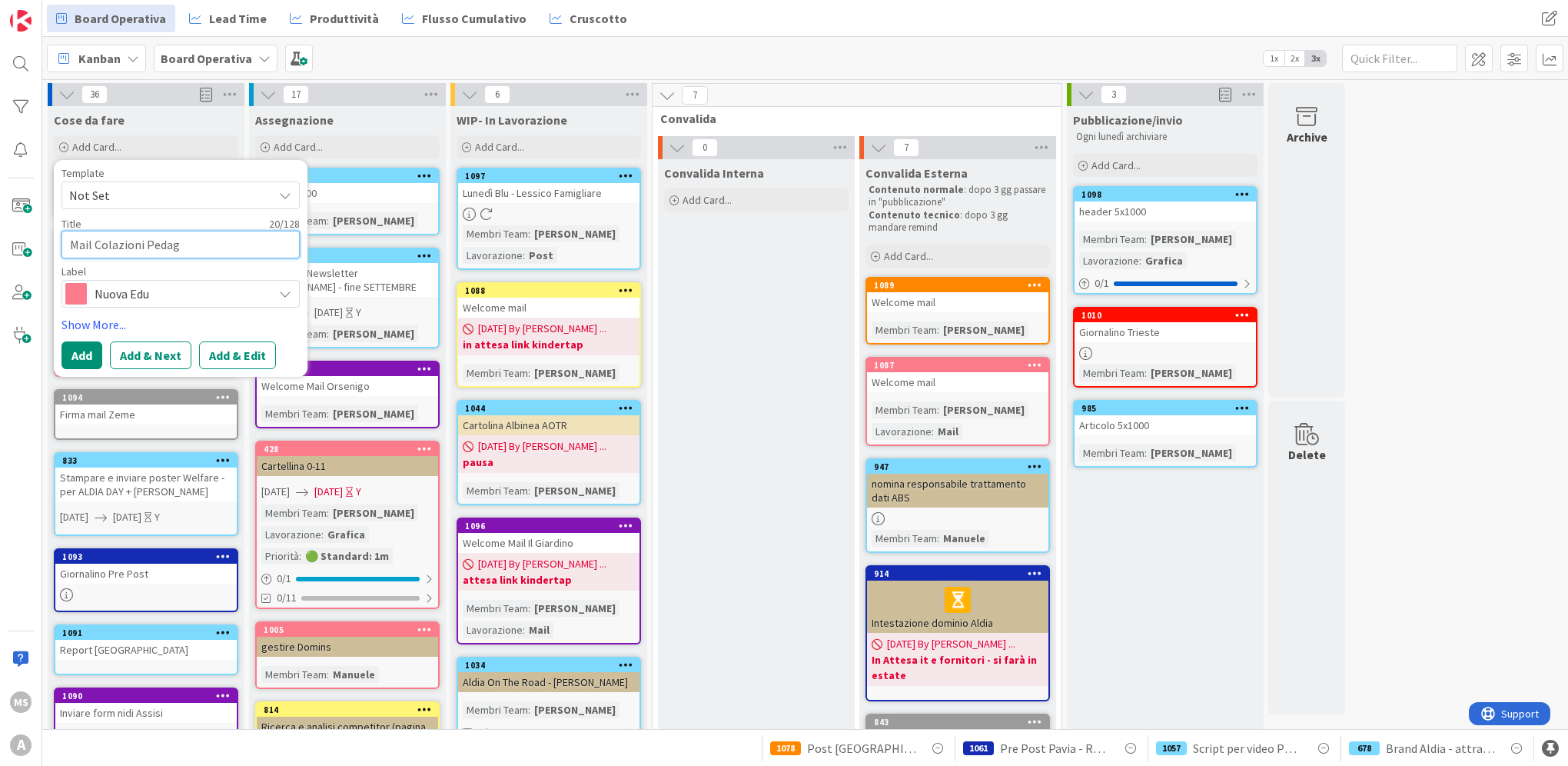
type textarea "x"
type textarea "Mail Colazioni Pedago"
type textarea "x"
type textarea "Mail Colazioni Pedagog"
type textarea "x"
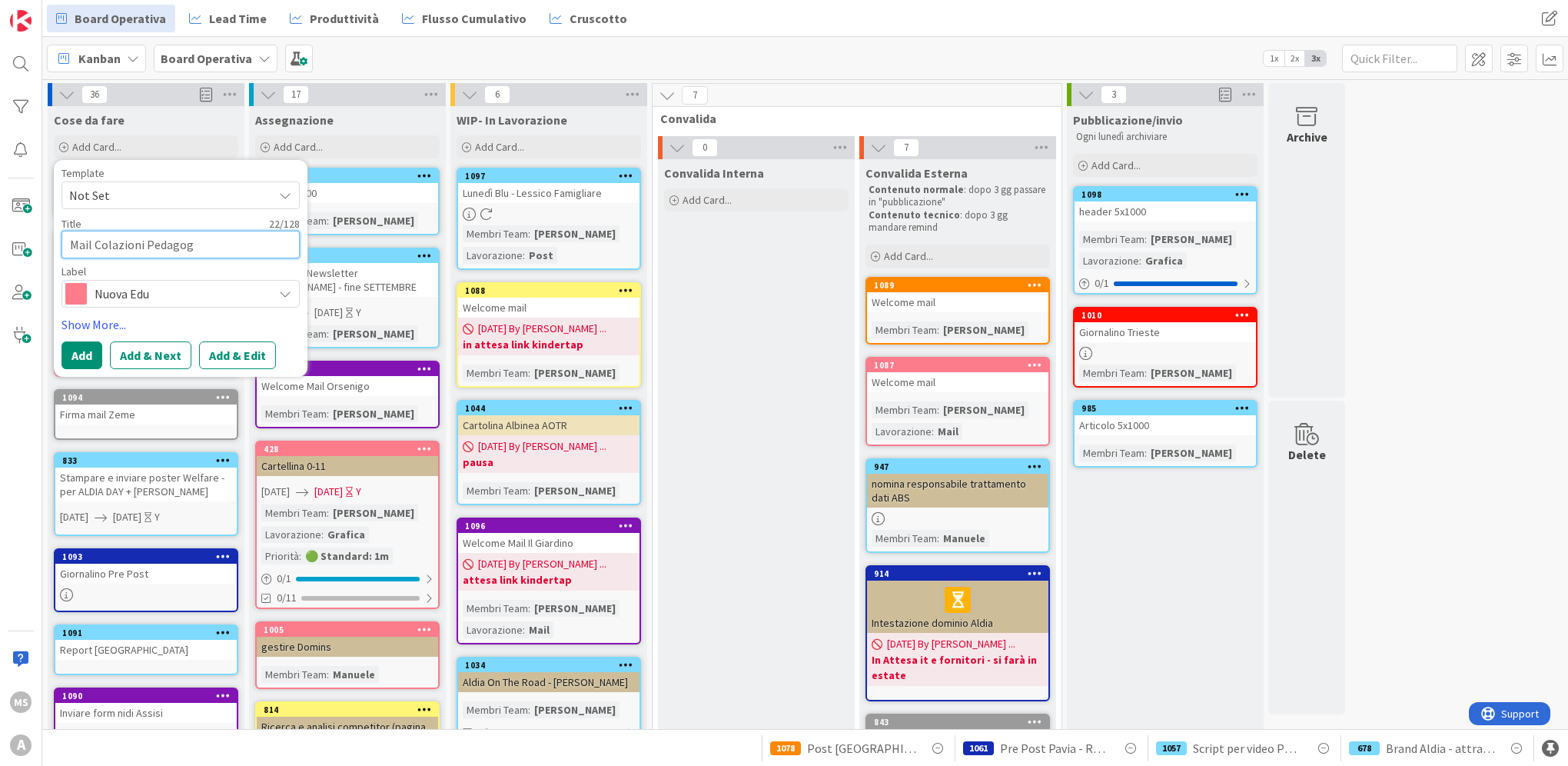
type textarea "Mail Colazioni Pedagogi"
type textarea "x"
type textarea "Mail Colazioni Pedagogic"
type textarea "x"
type textarea "Mail Colazioni Pedagogich"
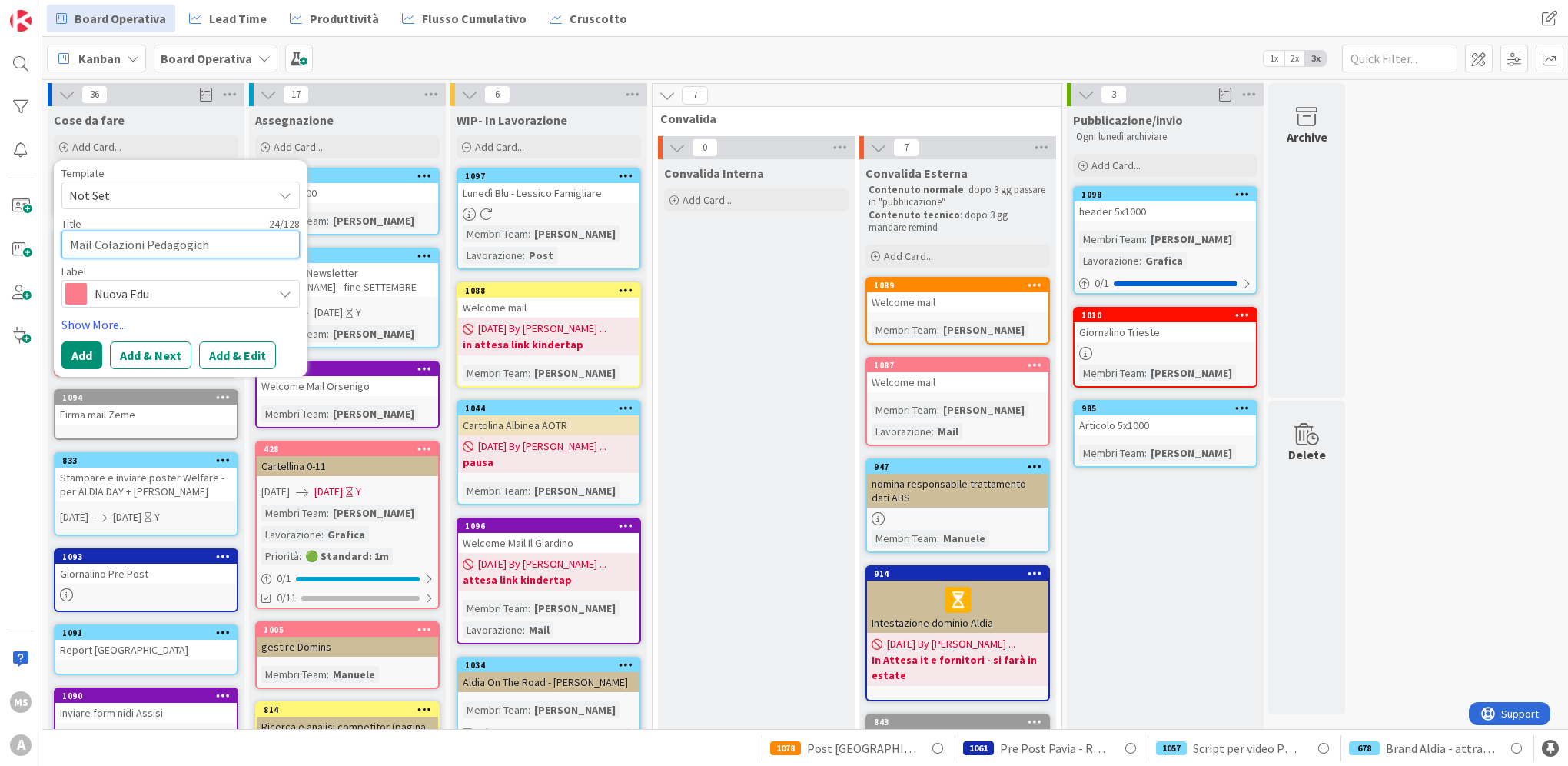
type textarea "x"
type textarea "Mail Colazioni Pedagogiche"
click at [76, 354] on button "Add" at bounding box center [81, 355] width 41 height 28
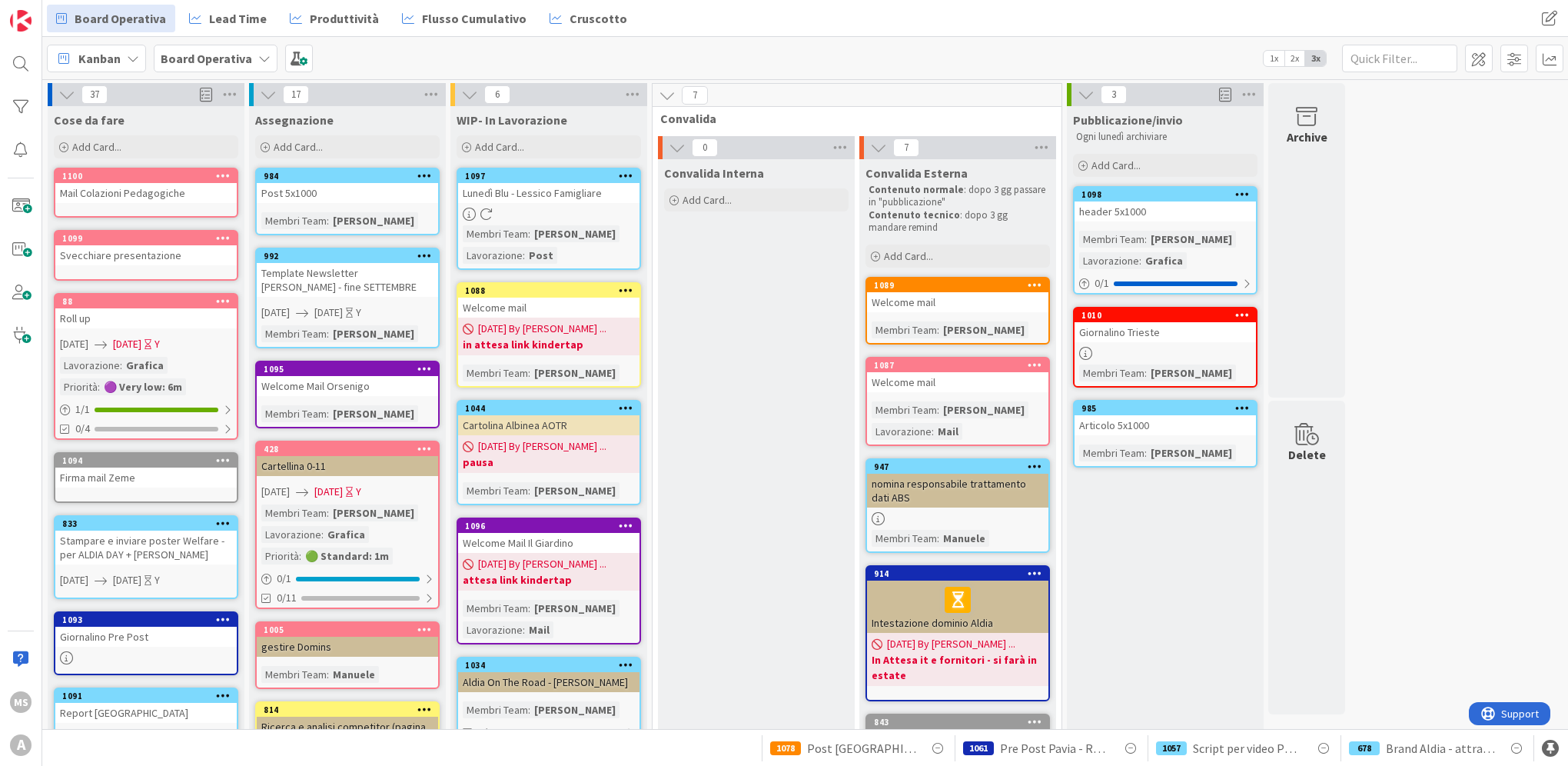
click at [775, 387] on div "Convalida Interna Add Card..." at bounding box center [756, 753] width 196 height 1187
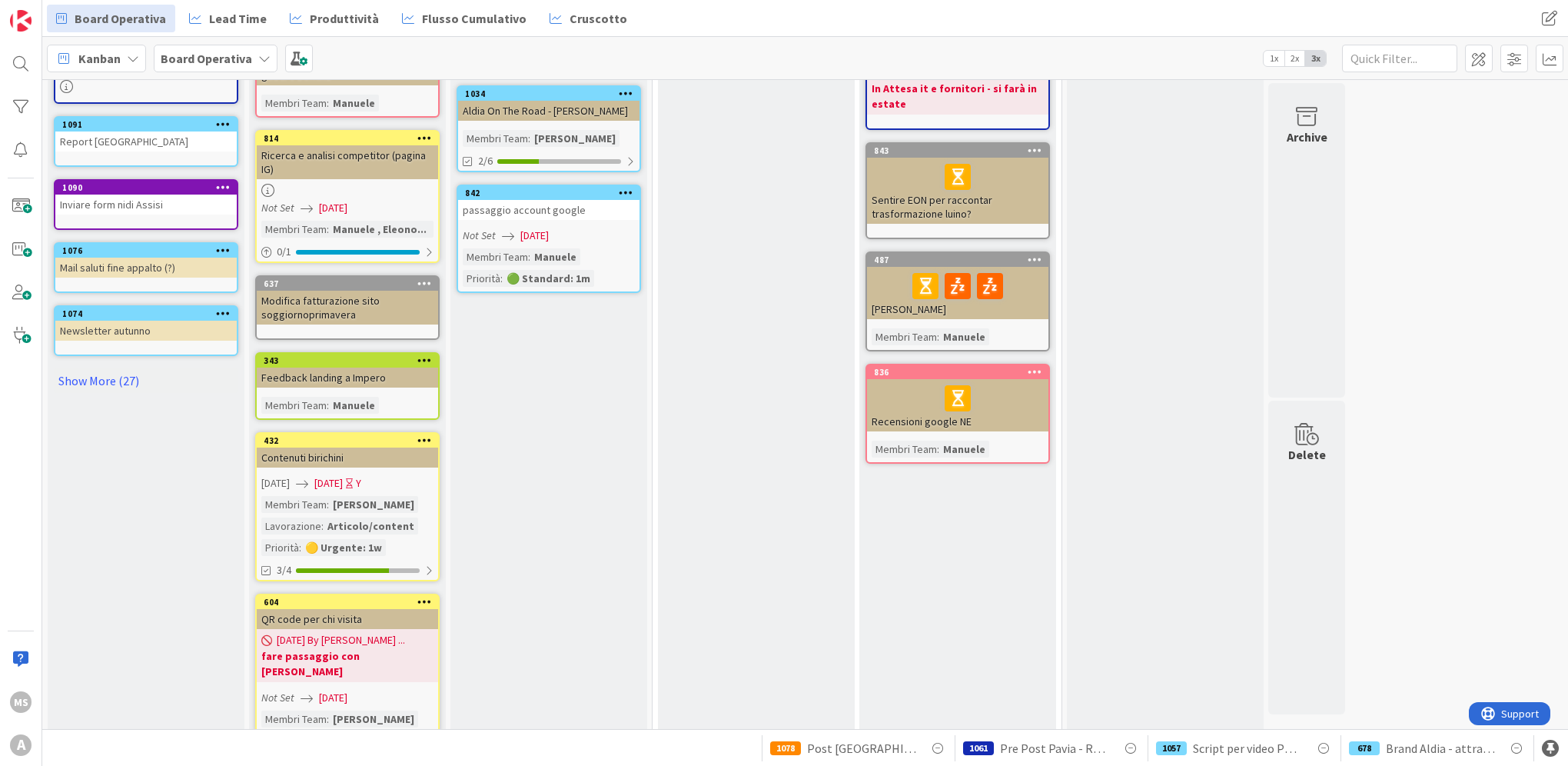
scroll to position [575, 0]
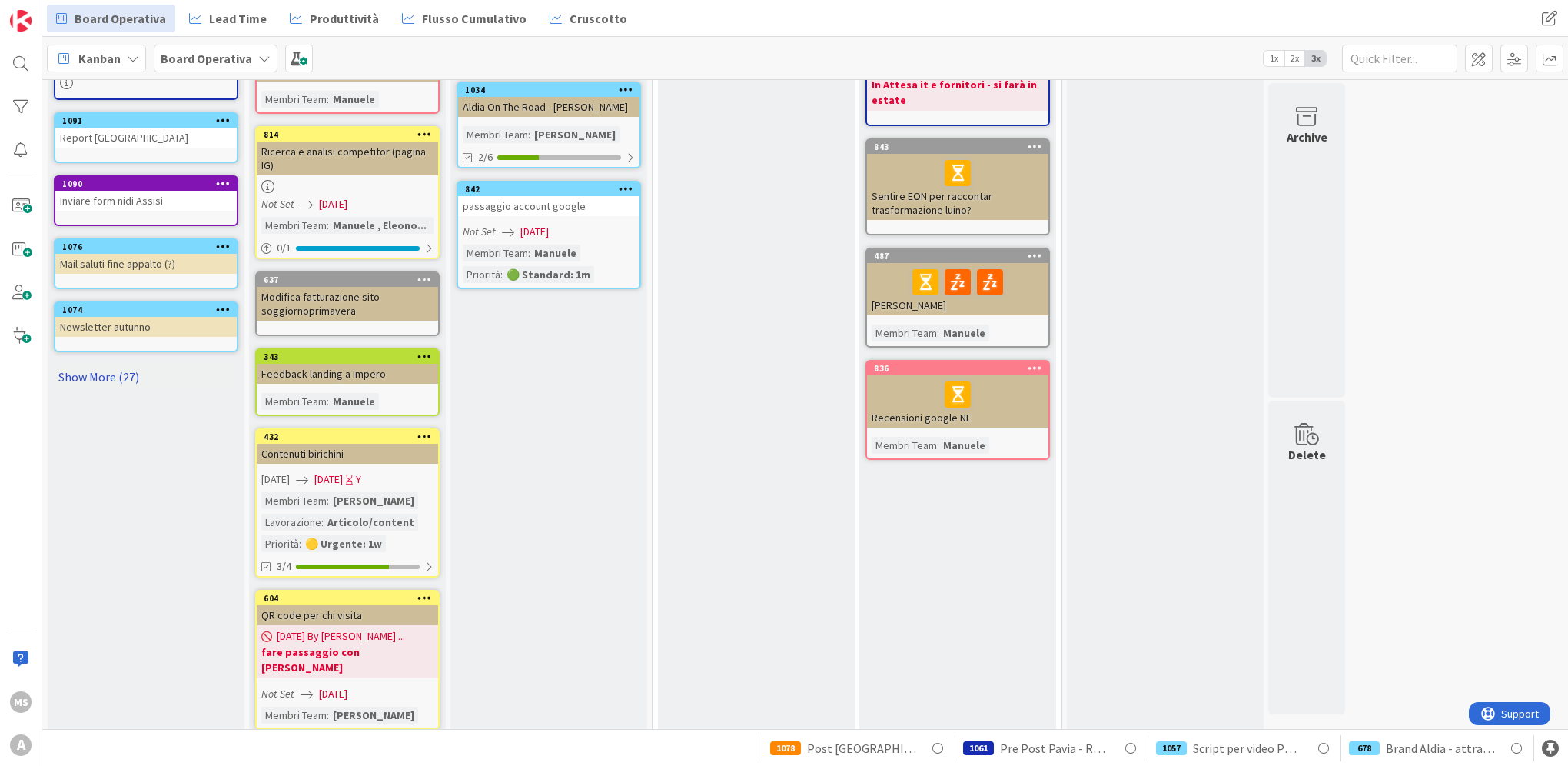
click at [86, 379] on link "Show More (27)" at bounding box center [146, 376] width 185 height 24
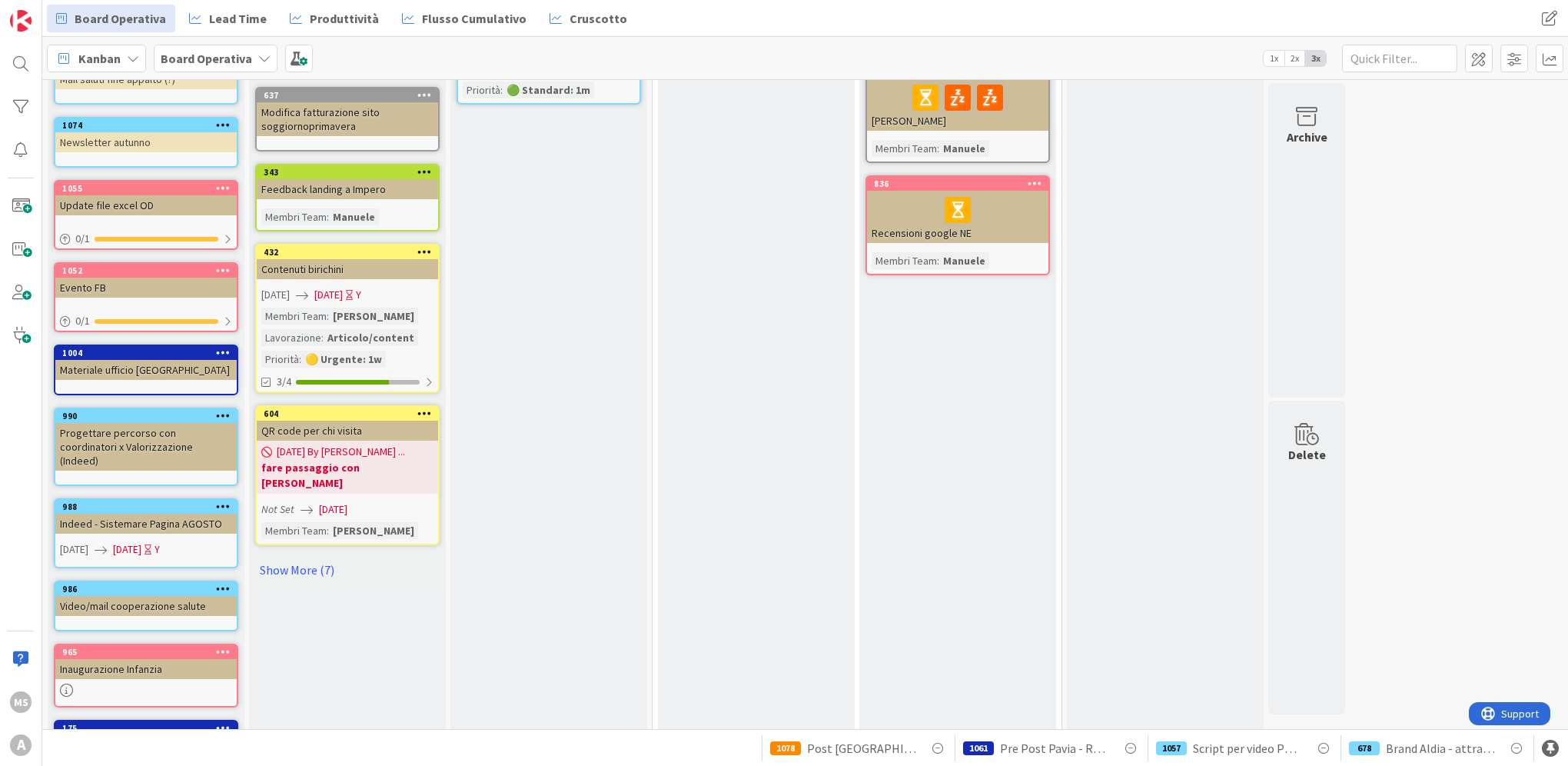
scroll to position [763, 0]
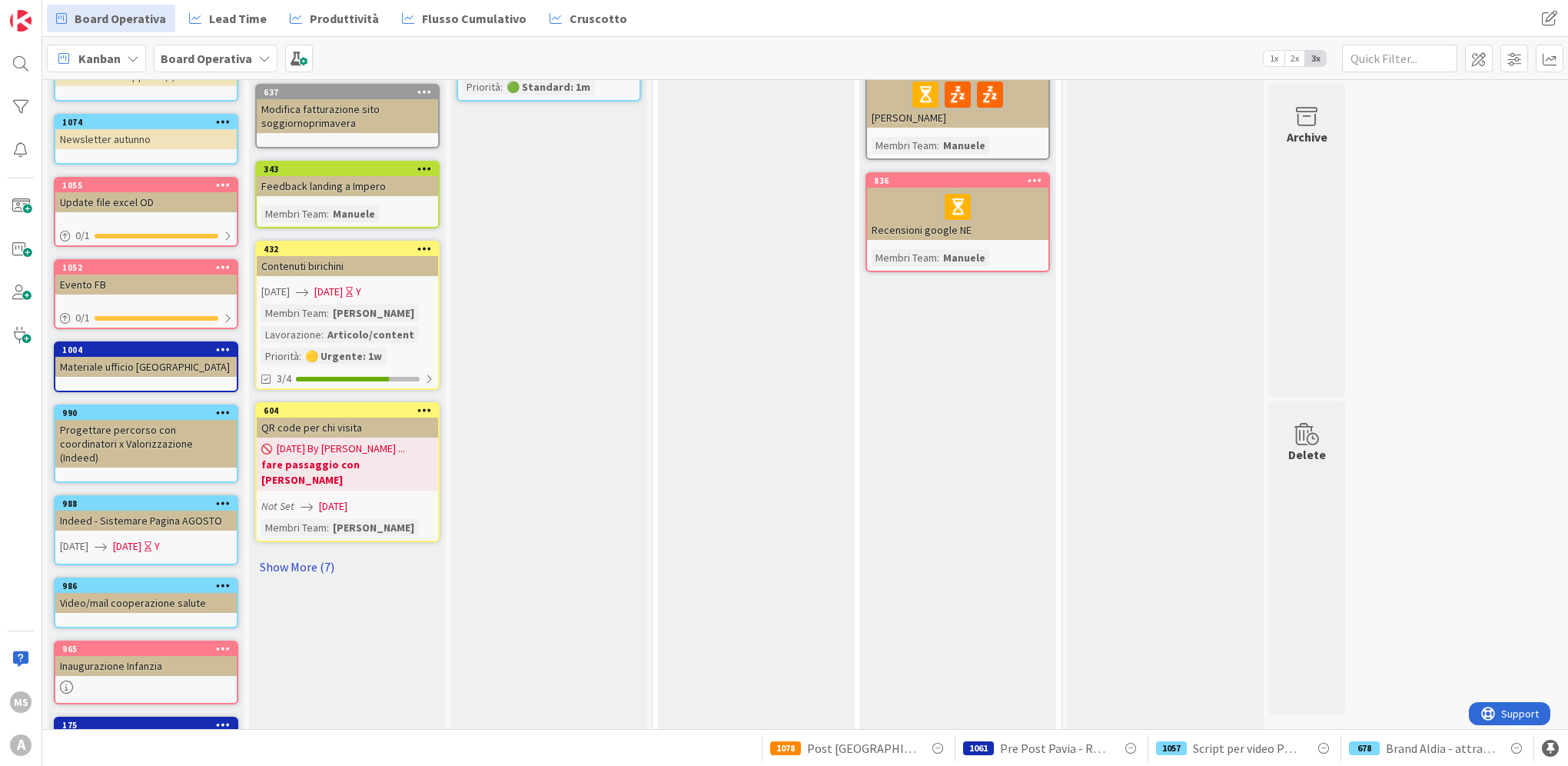
click at [293, 554] on link "Show More (7)" at bounding box center [348, 566] width 185 height 24
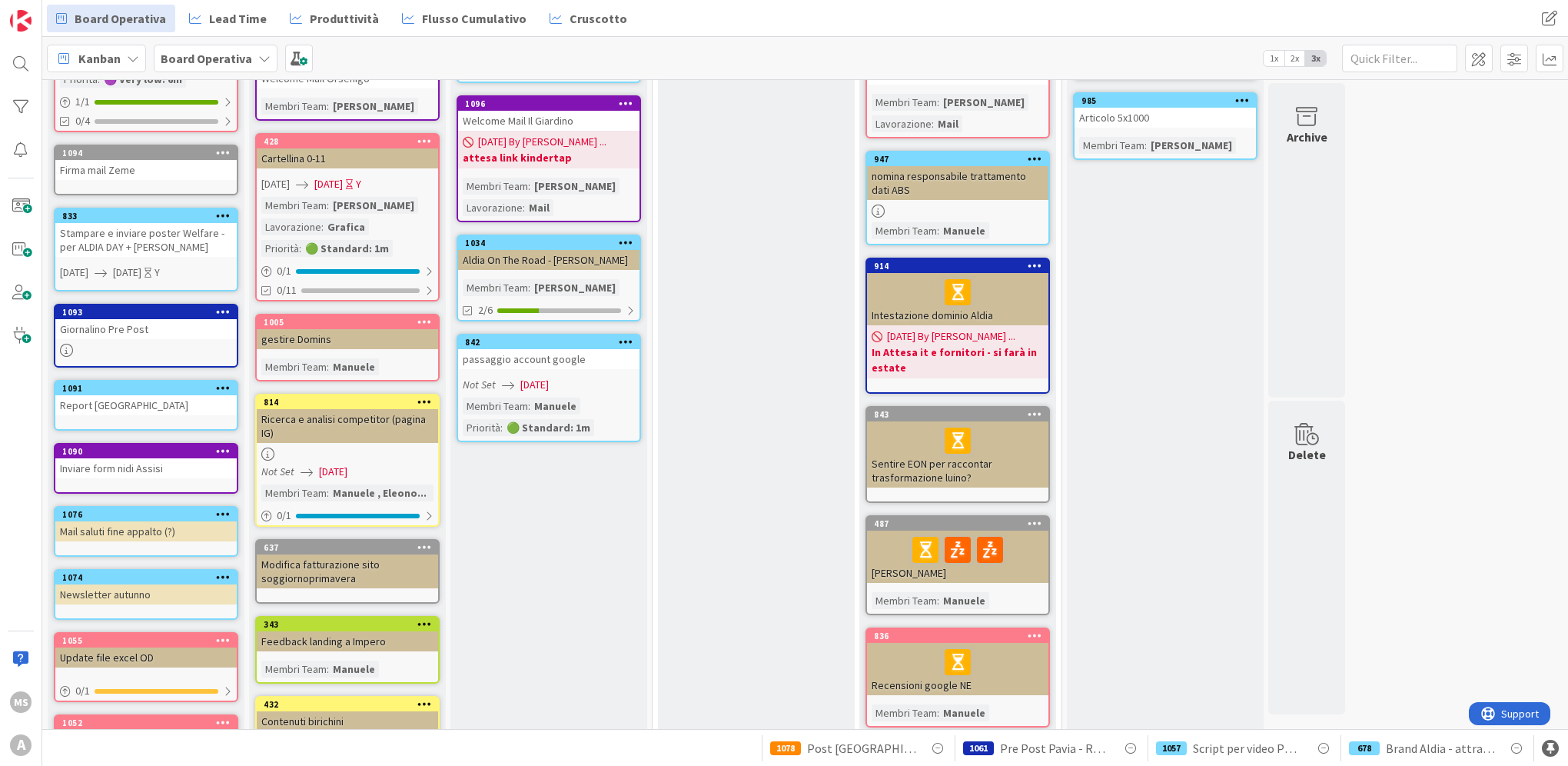
scroll to position [0, 0]
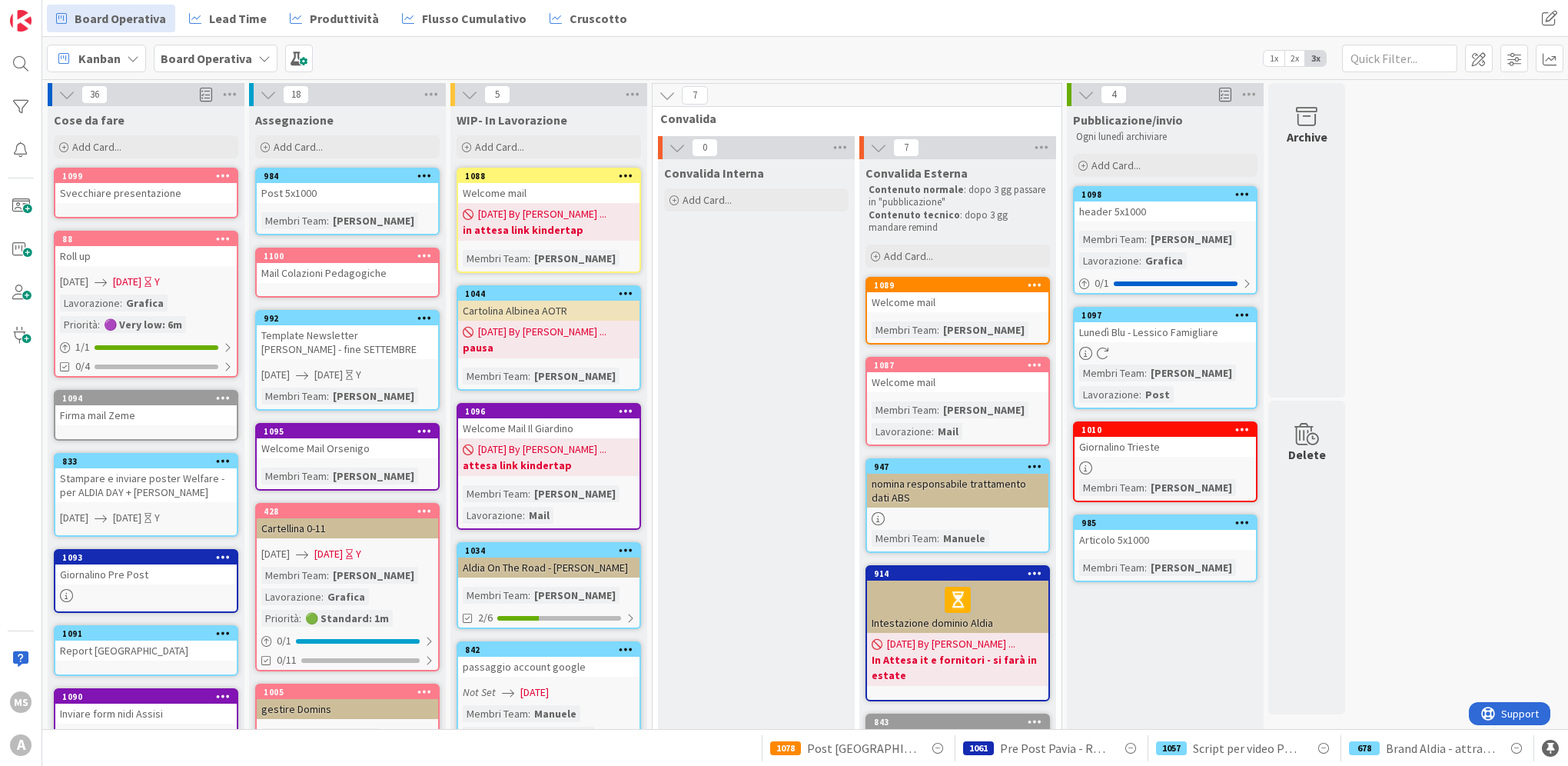
click at [363, 272] on div "Mail Colazioni Pedagogiche" at bounding box center [348, 273] width 181 height 20
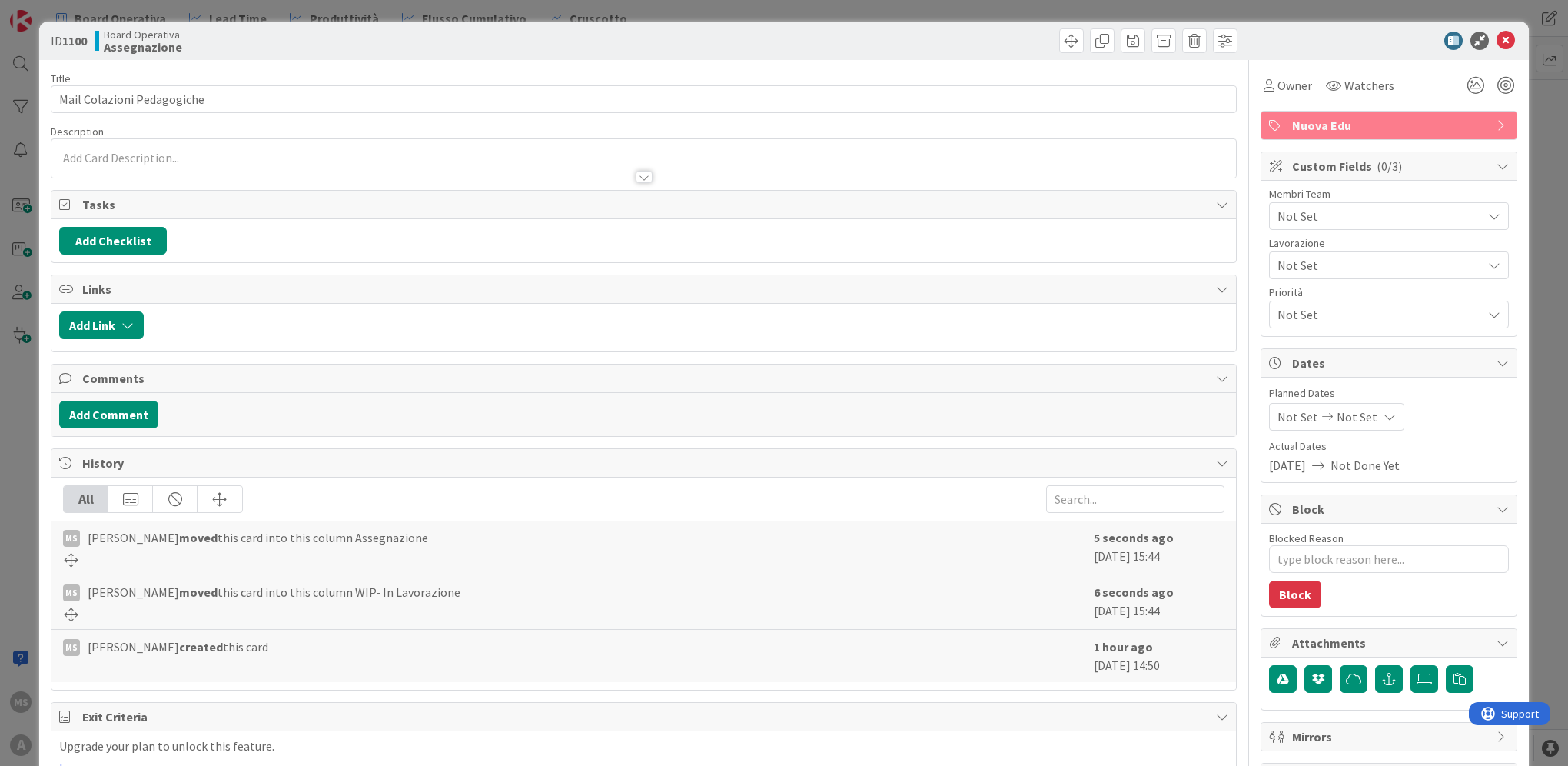
click at [1301, 212] on span "Not Set" at bounding box center [1380, 216] width 205 height 18
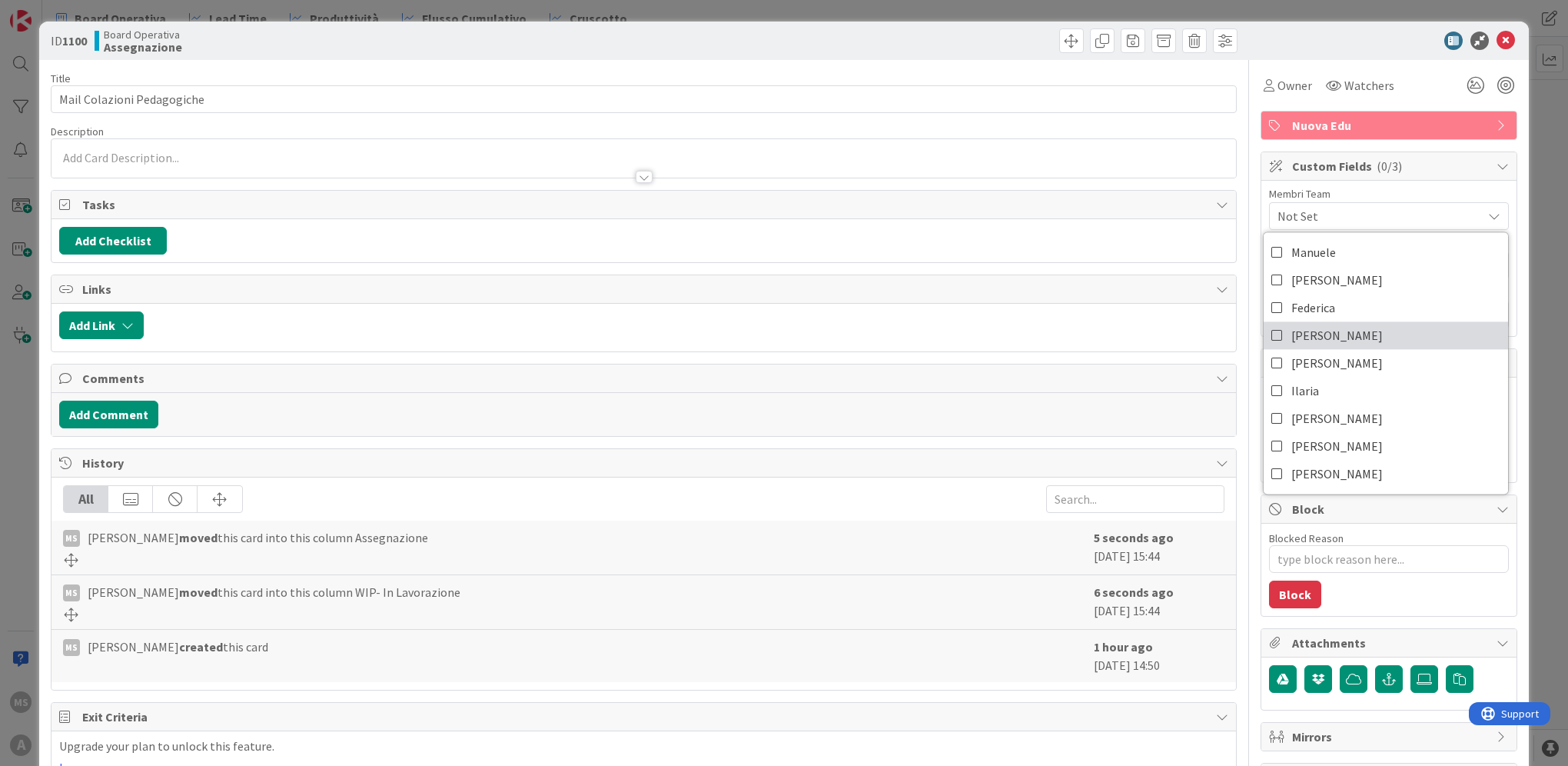
click at [1305, 344] on span "[PERSON_NAME]" at bounding box center [1336, 334] width 91 height 23
type textarea "x"
click at [1497, 50] on div "ID 1100 Board Operativa Assegnazione" at bounding box center [784, 41] width 1490 height 39
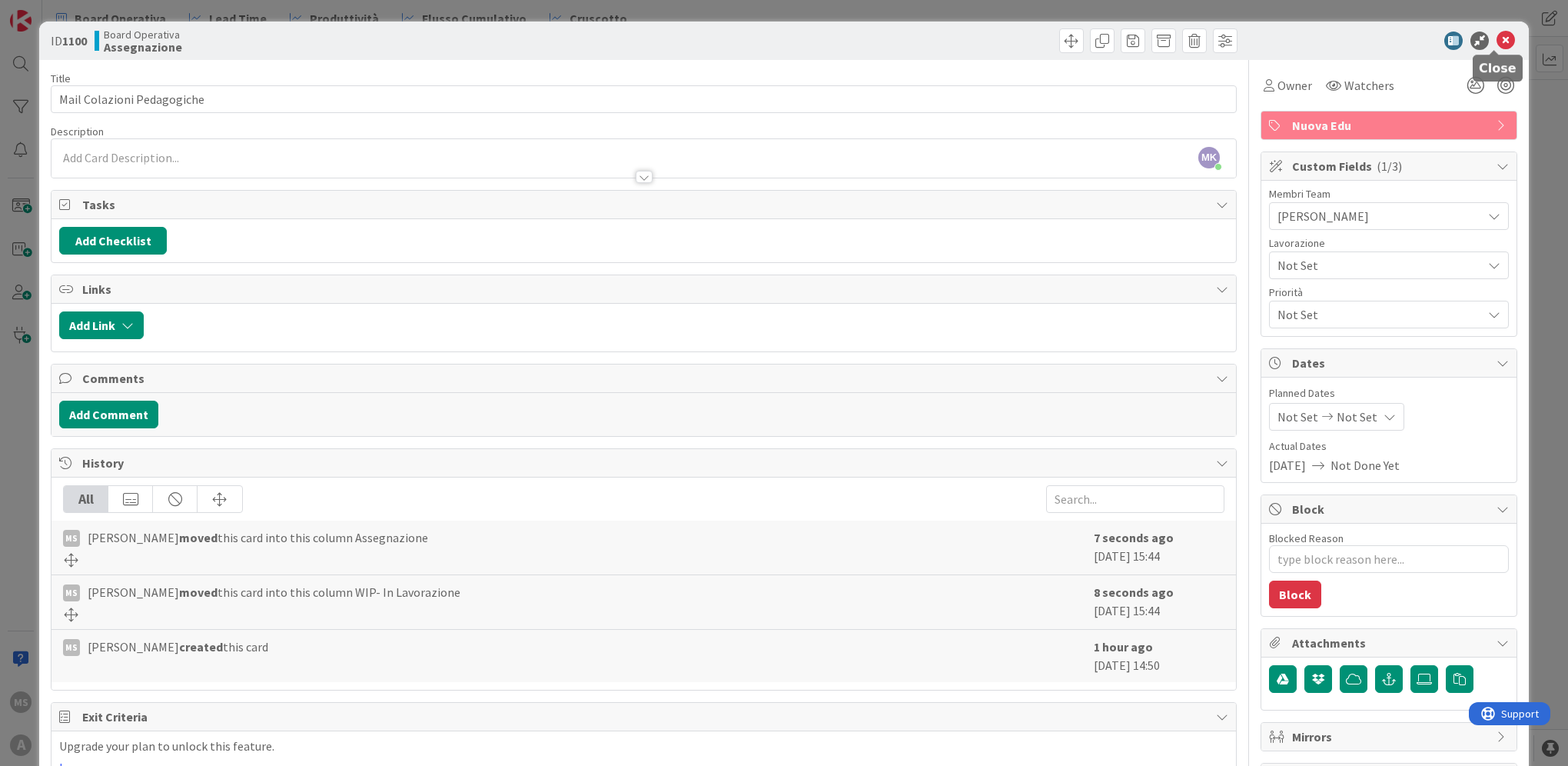
click at [1497, 42] on icon at bounding box center [1506, 41] width 18 height 18
